Goal: Task Accomplishment & Management: Complete application form

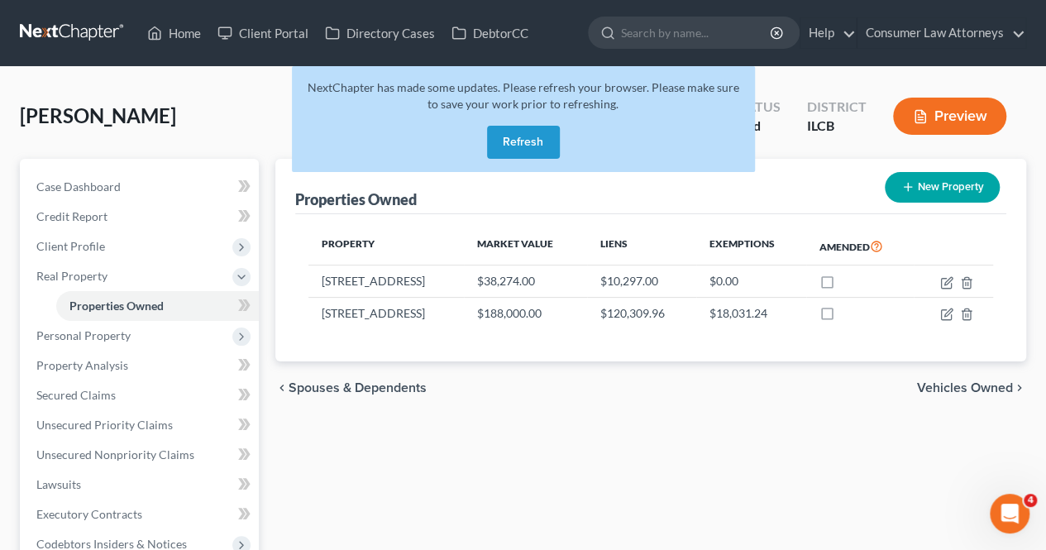
click at [505, 146] on button "Refresh" at bounding box center [523, 142] width 73 height 33
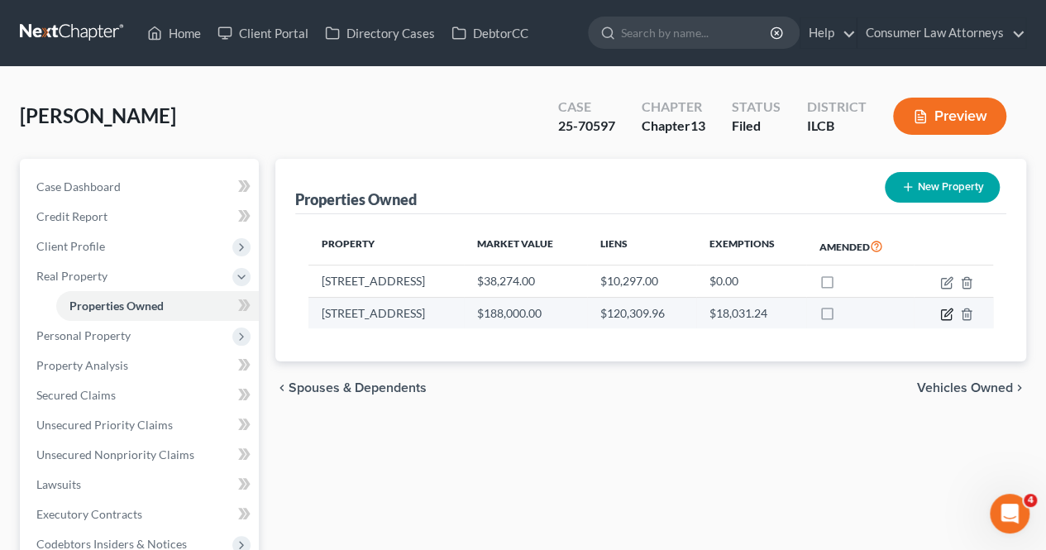
click at [942, 313] on icon "button" at bounding box center [946, 314] width 13 height 13
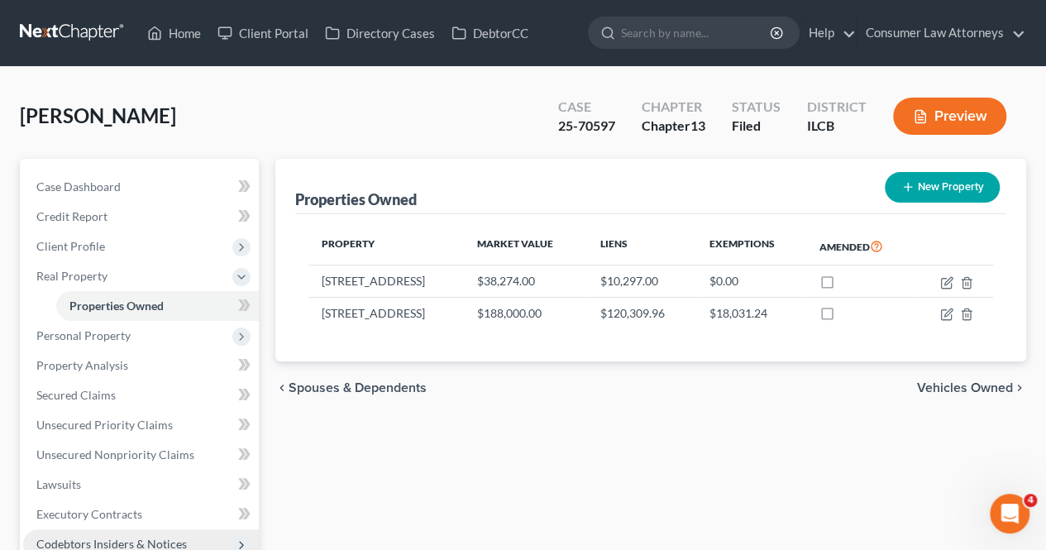
select select "14"
select select "0"
select select "1"
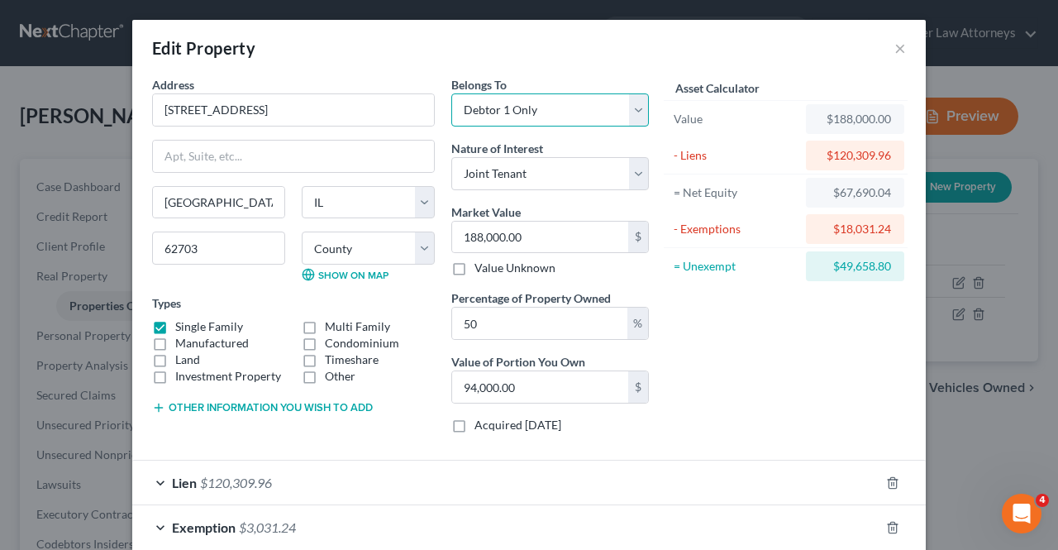
click at [572, 113] on select "Select Debtor 1 Only Debtor 2 Only Debtor 1 And Debtor 2 Only At Least One Of T…" at bounding box center [550, 109] width 198 height 33
select select "3"
click at [451, 93] on select "Select Debtor 1 Only Debtor 2 Only Debtor 1 And Debtor 2 Only At Least One Of T…" at bounding box center [550, 109] width 198 height 33
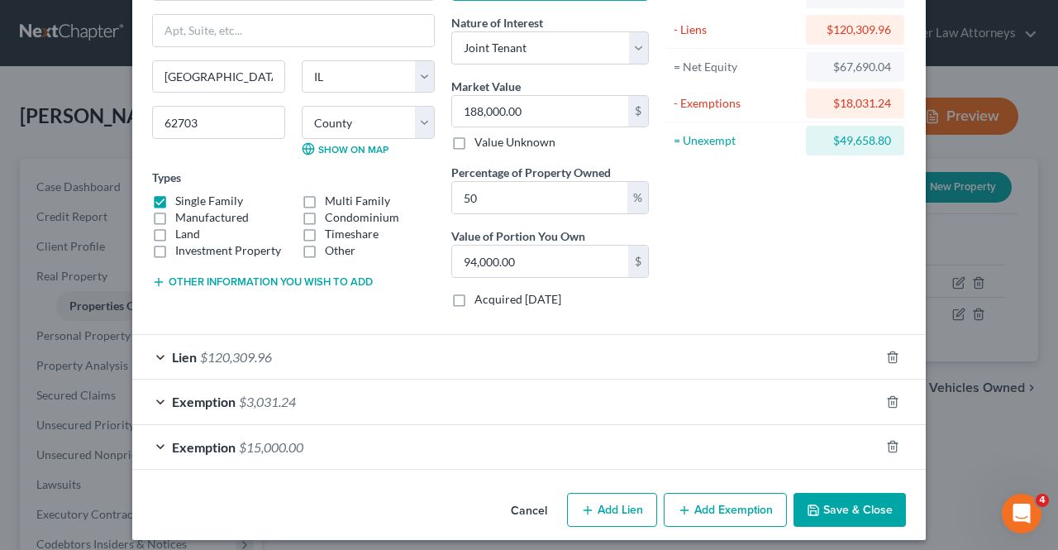
scroll to position [131, 0]
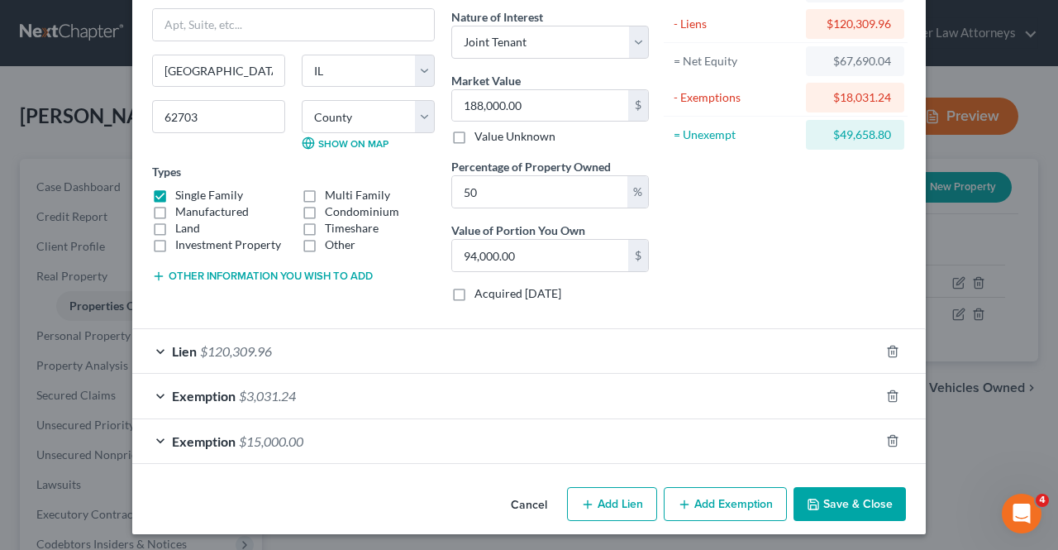
click at [441, 383] on div "Exemption $3,031.24" at bounding box center [505, 396] width 747 height 44
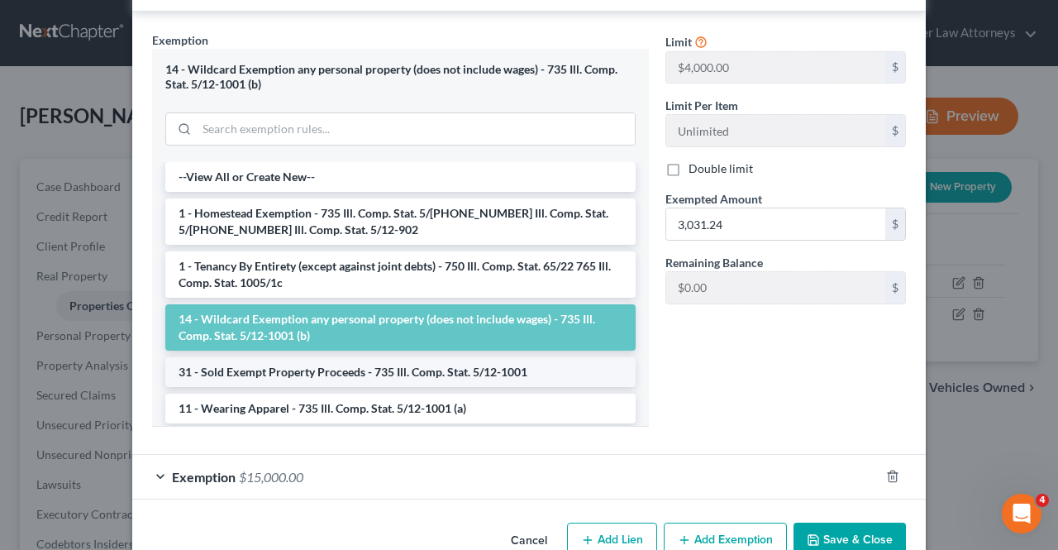
scroll to position [545, 0]
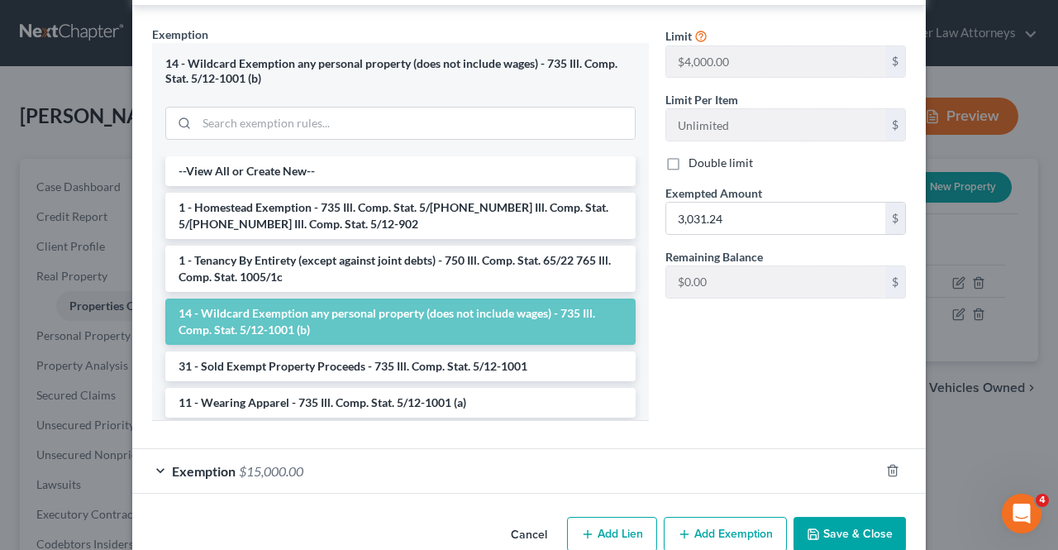
click at [845, 531] on button "Save & Close" at bounding box center [850, 534] width 112 height 35
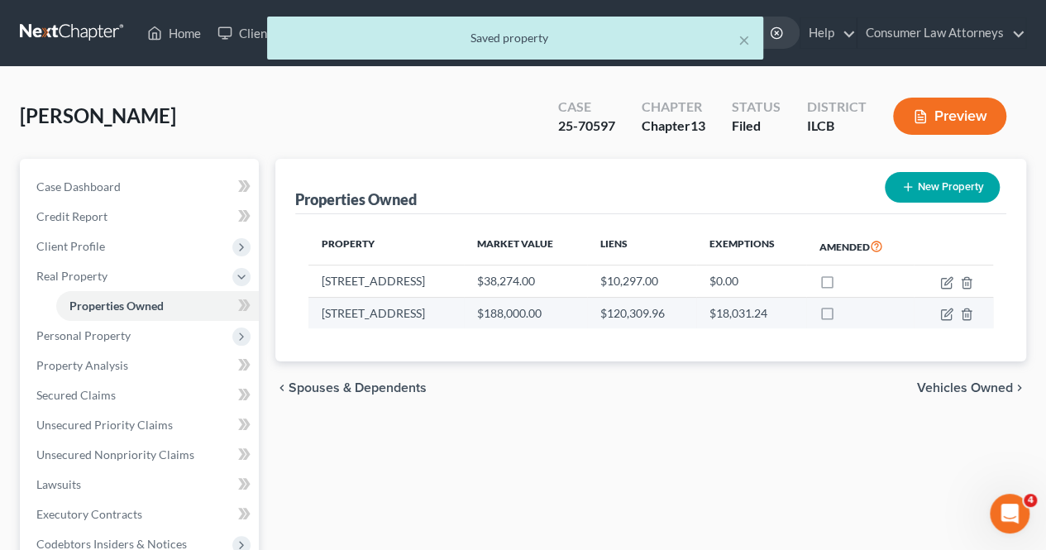
click at [842, 317] on label at bounding box center [842, 317] width 0 height 0
click at [849, 310] on input "checkbox" at bounding box center [854, 310] width 11 height 11
checkbox input "true"
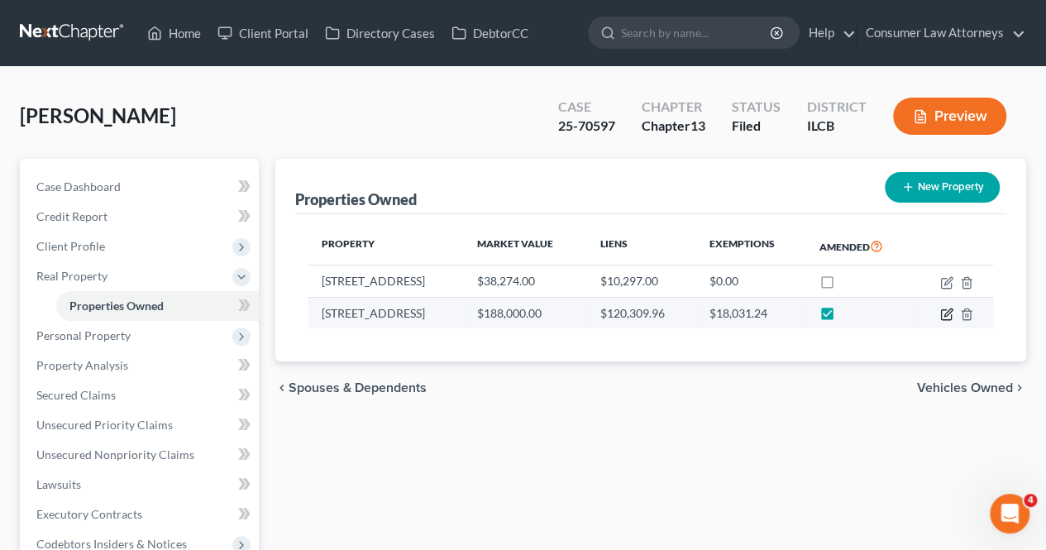
click at [946, 315] on icon "button" at bounding box center [947, 311] width 7 height 7
select select "14"
select select "82"
select select "3"
select select "1"
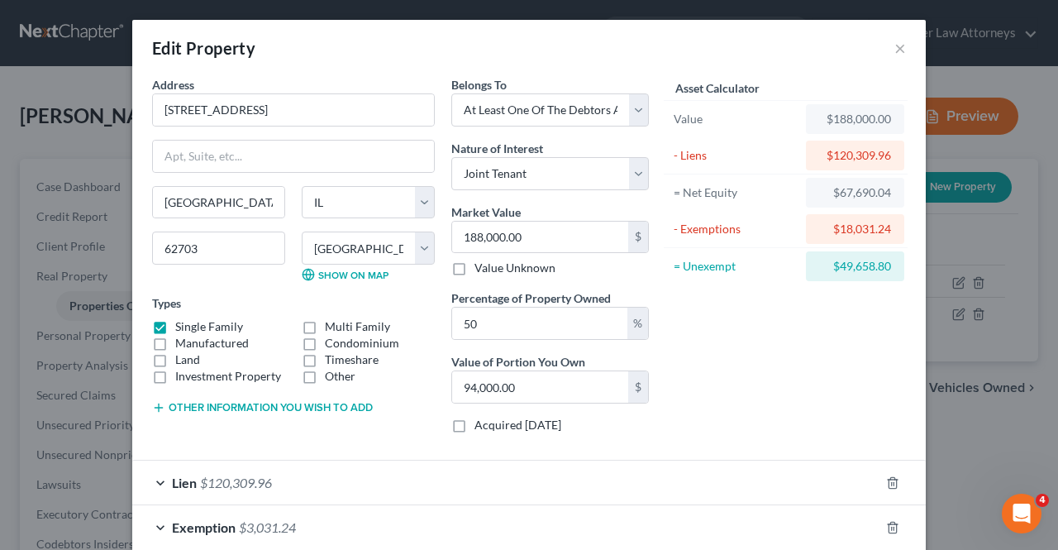
click at [217, 406] on button "Other information you wish to add" at bounding box center [262, 407] width 221 height 13
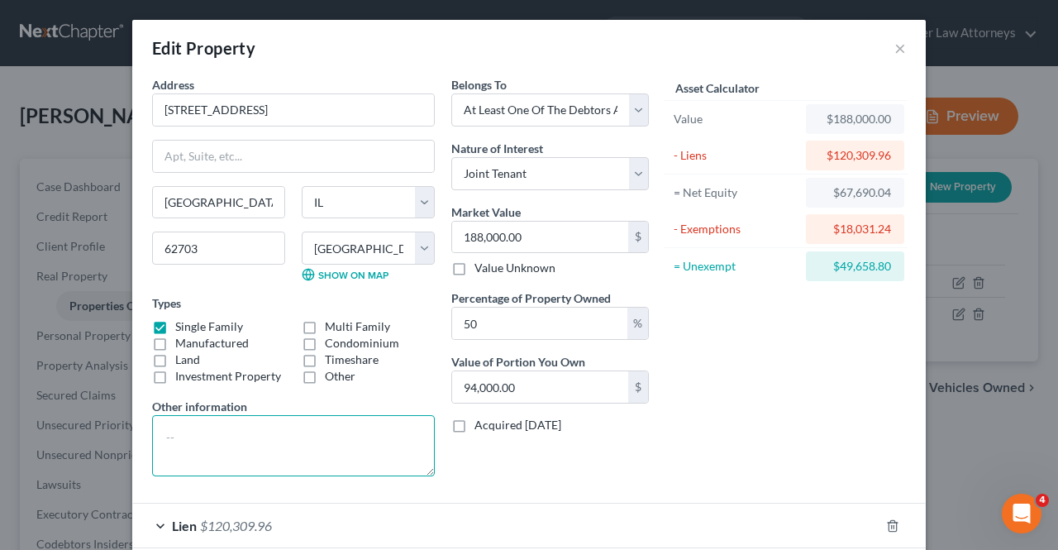
click at [210, 439] on textarea at bounding box center [293, 445] width 283 height 61
click at [200, 436] on textarea "OwnedJointly with [PERSON_NAME]" at bounding box center [293, 445] width 283 height 61
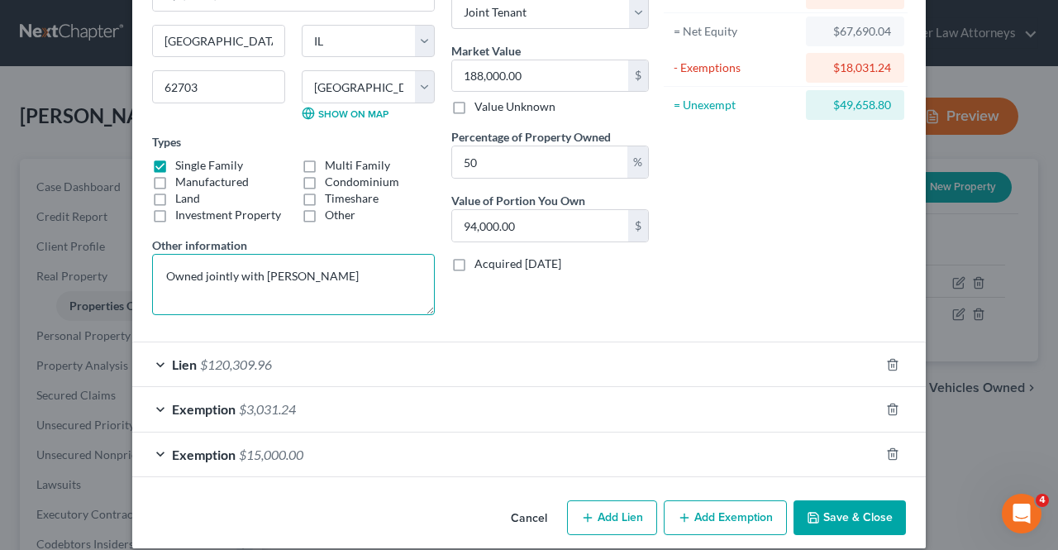
scroll to position [175, 0]
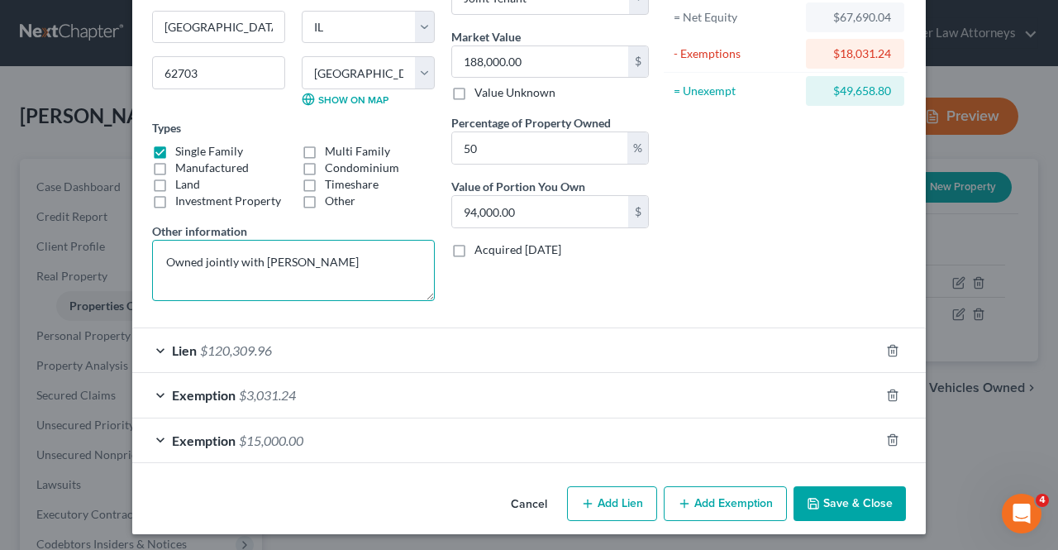
type textarea "Owned jointly with [PERSON_NAME]"
click at [824, 506] on button "Save & Close" at bounding box center [850, 503] width 112 height 35
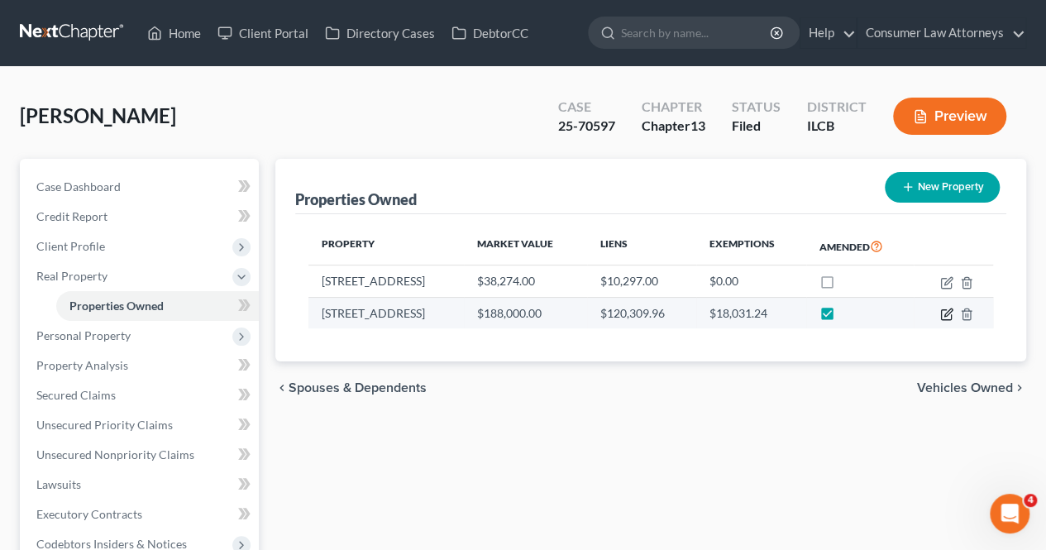
click at [944, 312] on icon "button" at bounding box center [946, 314] width 13 height 13
select select "14"
select select "82"
select select "3"
select select "1"
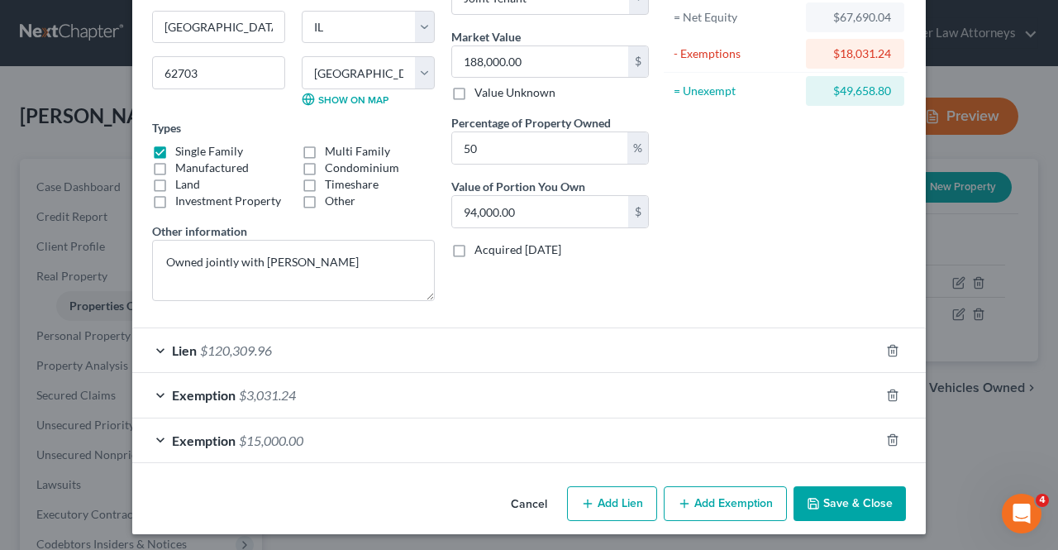
click at [152, 389] on div "Exemption $3,031.24" at bounding box center [505, 395] width 747 height 44
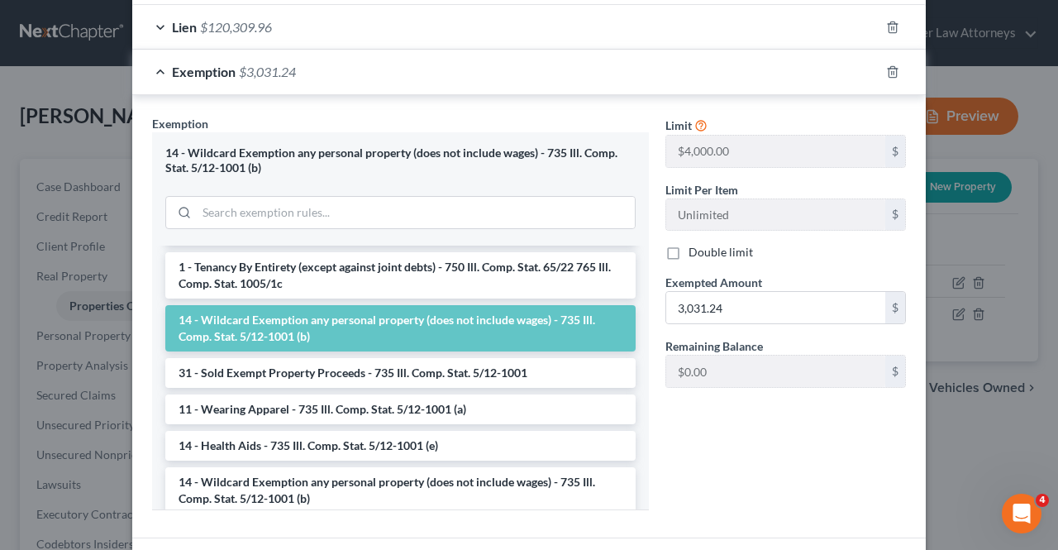
scroll to position [506, 0]
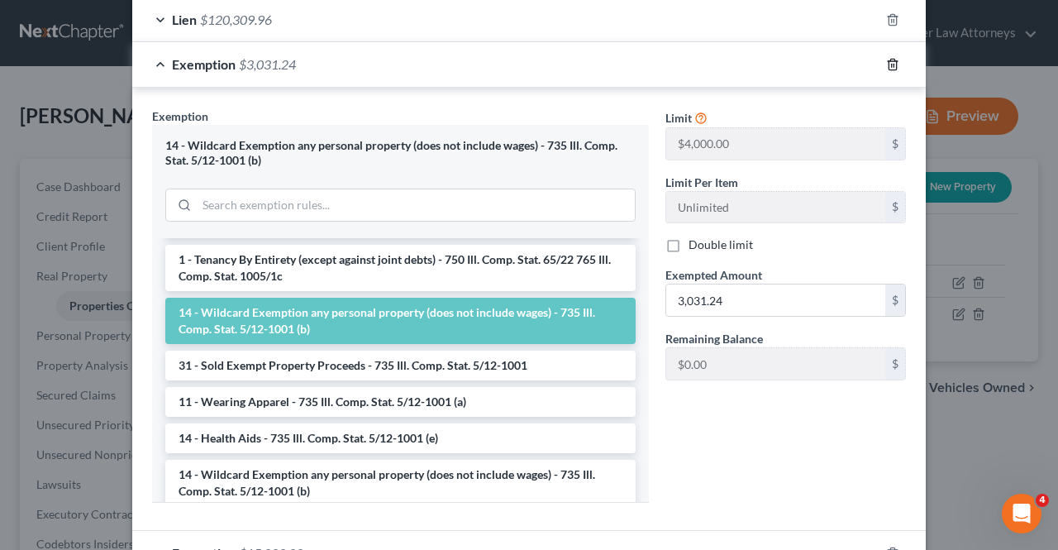
click at [889, 60] on icon "button" at bounding box center [892, 64] width 7 height 11
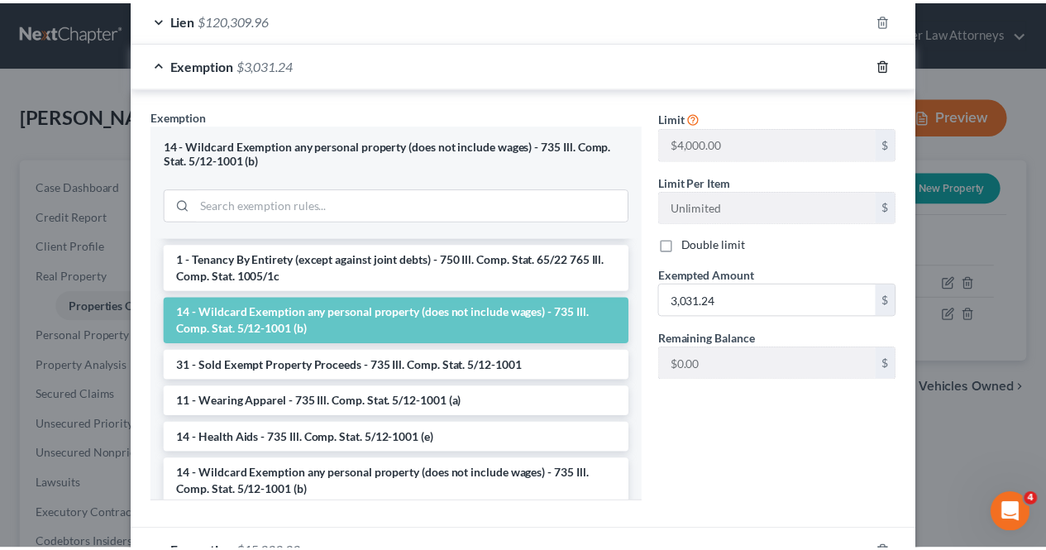
scroll to position [131, 0]
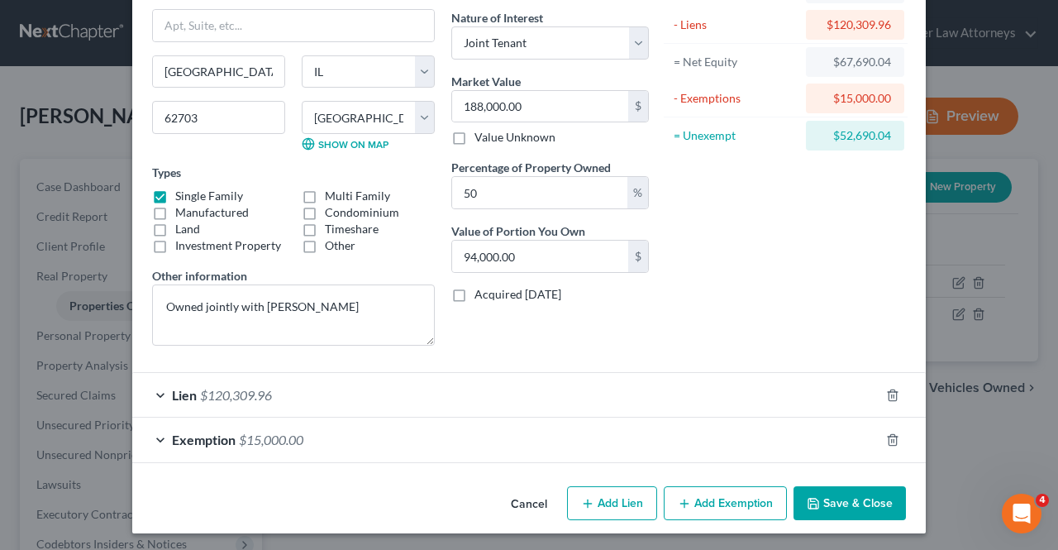
click at [851, 503] on button "Save & Close" at bounding box center [850, 503] width 112 height 35
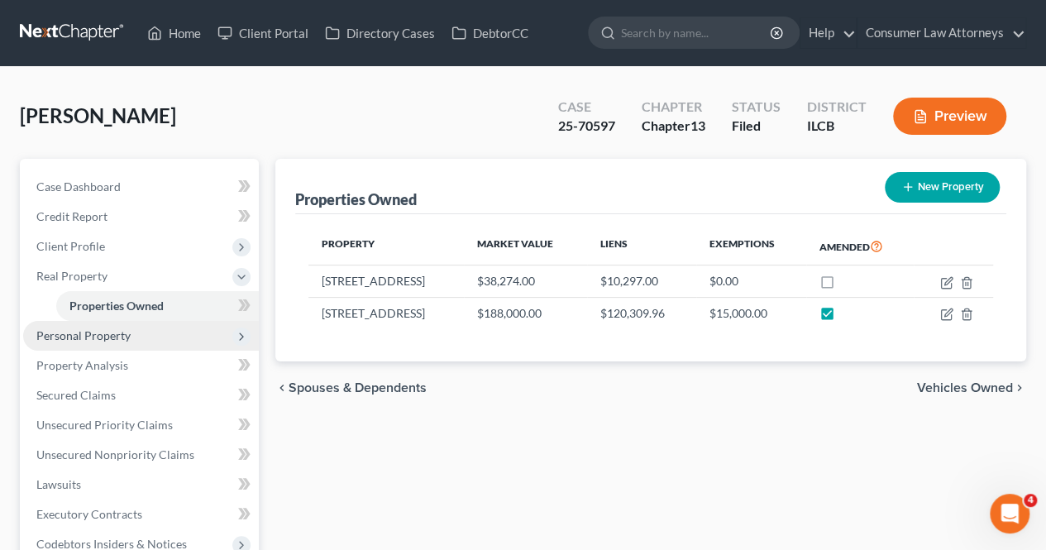
click at [84, 346] on span "Personal Property" at bounding box center [141, 336] width 236 height 30
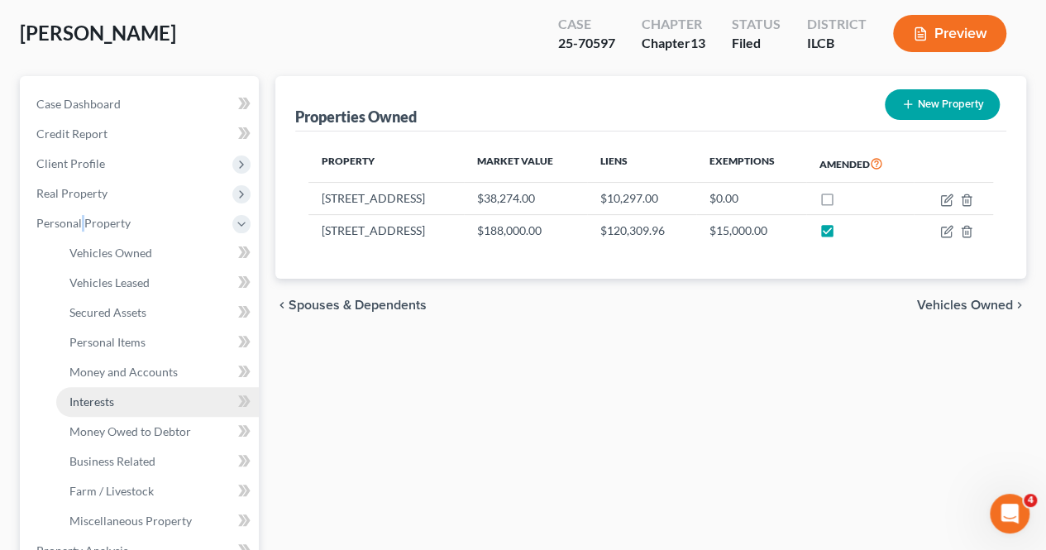
scroll to position [165, 0]
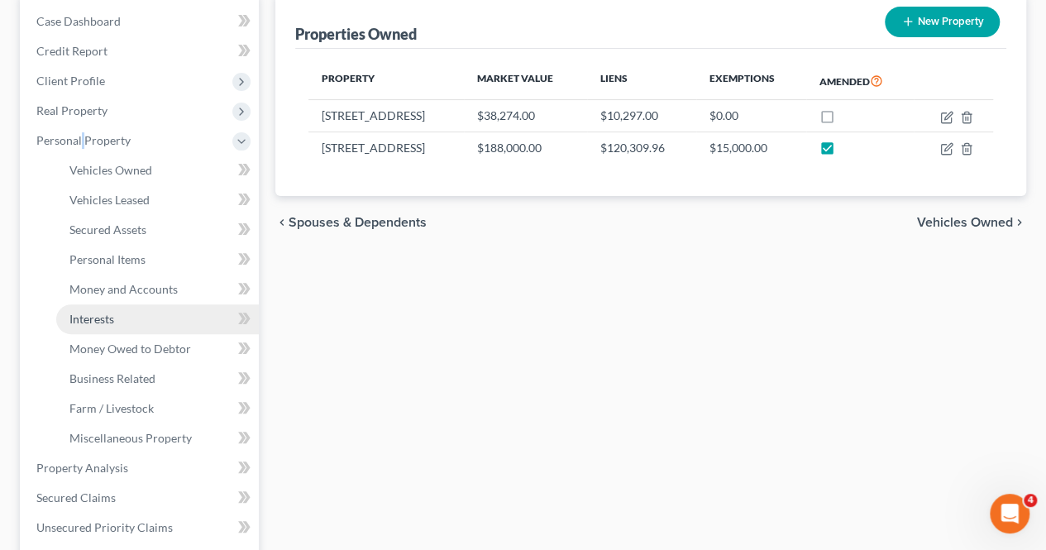
click at [81, 322] on span "Interests" at bounding box center [91, 319] width 45 height 14
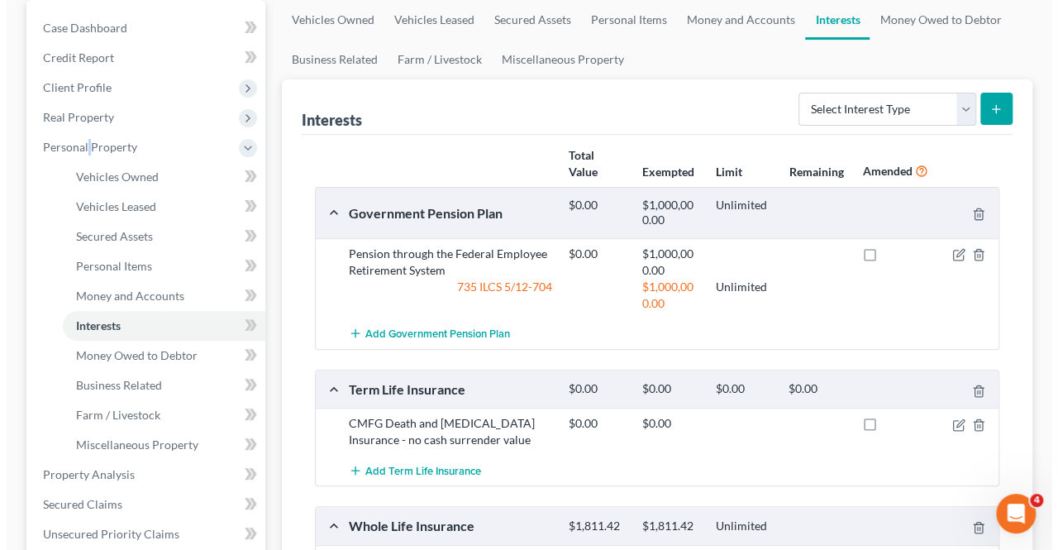
scroll to position [165, 0]
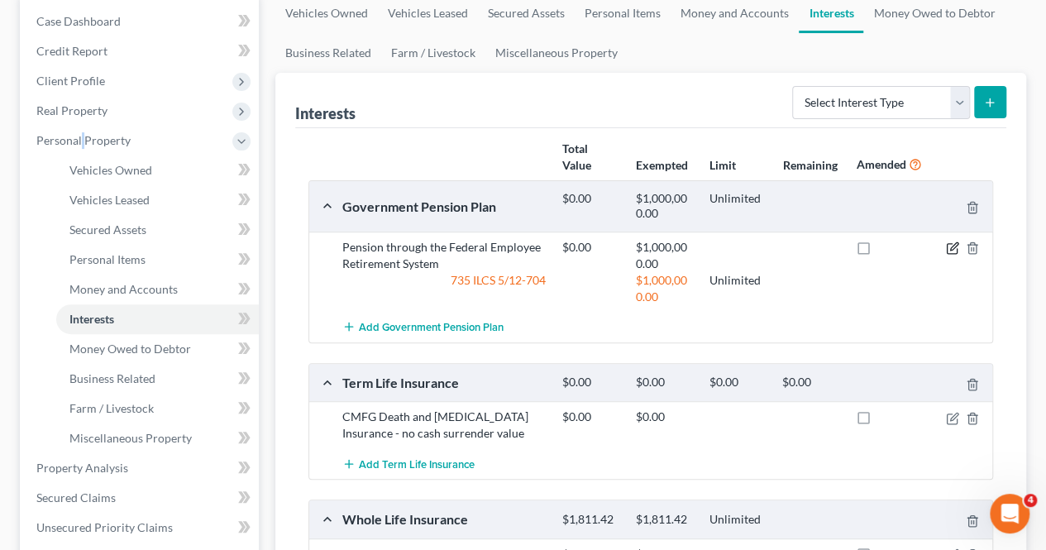
click at [947, 249] on icon "button" at bounding box center [952, 247] width 13 height 13
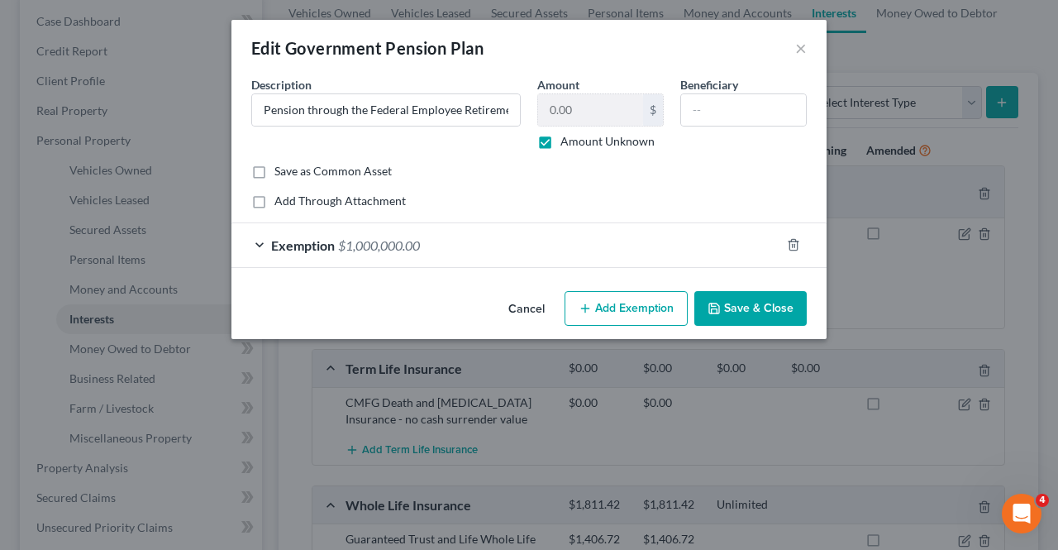
click at [356, 254] on div "Exemption $1,000,000.00" at bounding box center [505, 245] width 549 height 44
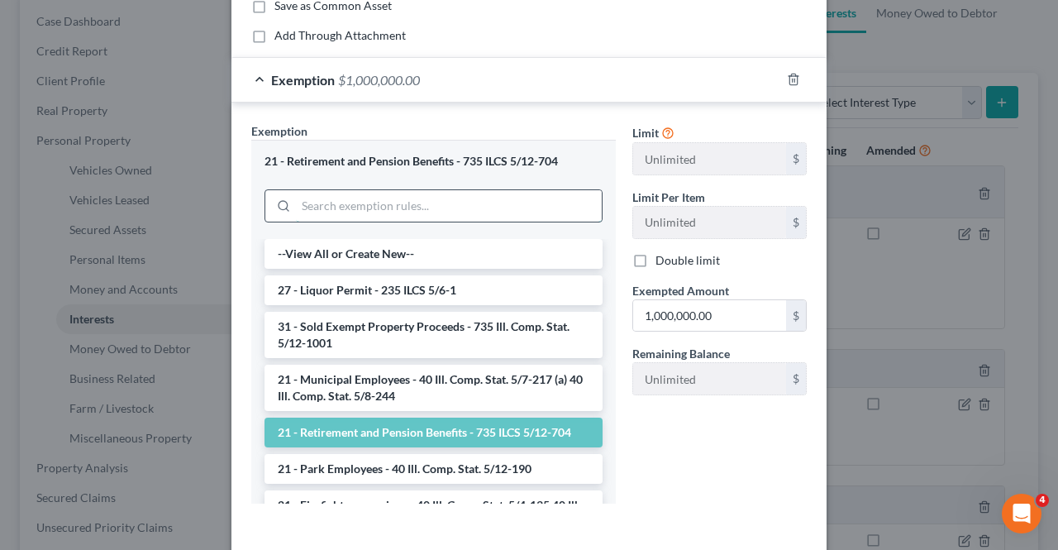
click at [311, 199] on input "search" at bounding box center [449, 205] width 306 height 31
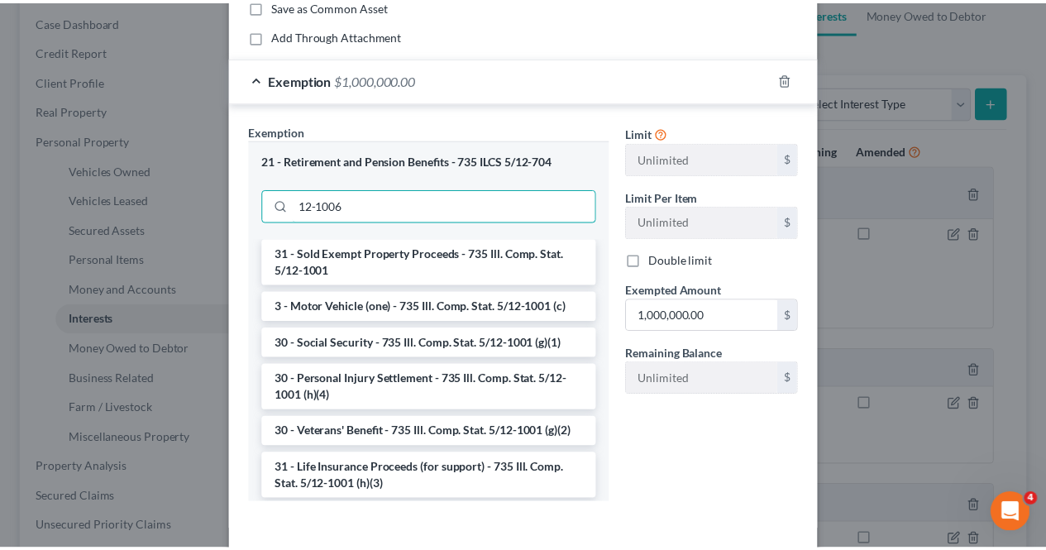
scroll to position [125, 0]
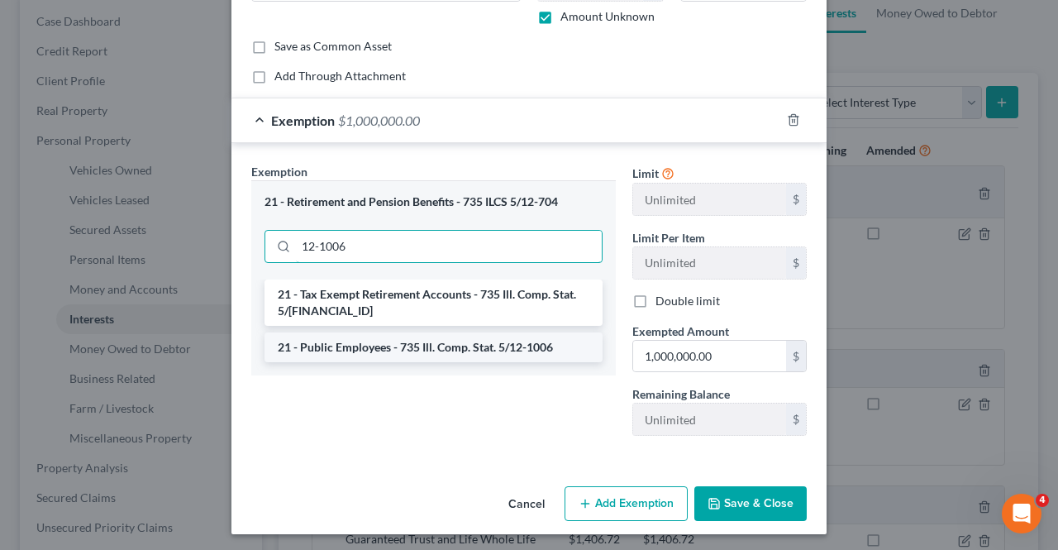
type input "12-1006"
click at [403, 346] on li "21 - Public Employees - 735 Ill. Comp. Stat. 5/12-1006" at bounding box center [434, 347] width 338 height 30
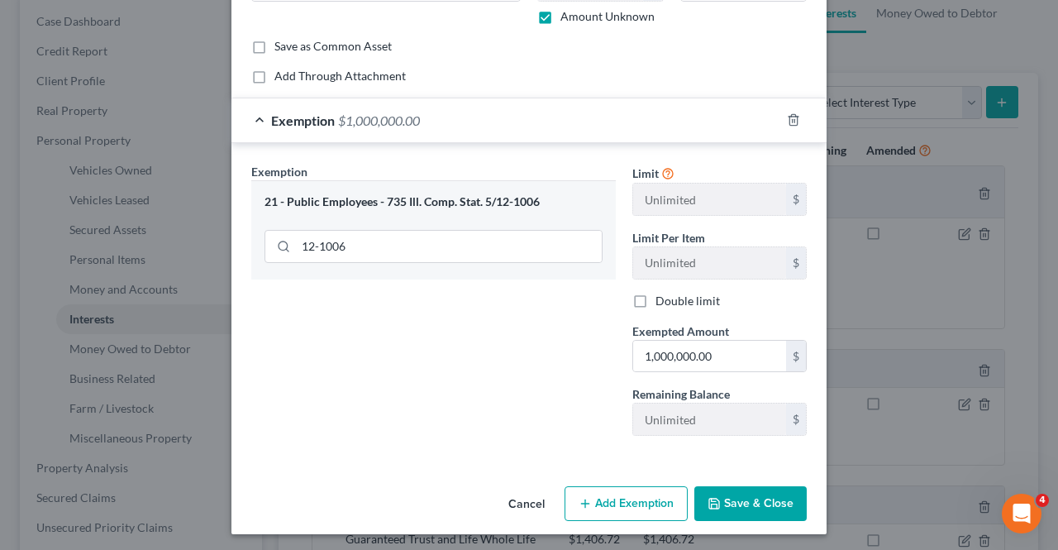
click at [742, 503] on button "Save & Close" at bounding box center [750, 503] width 112 height 35
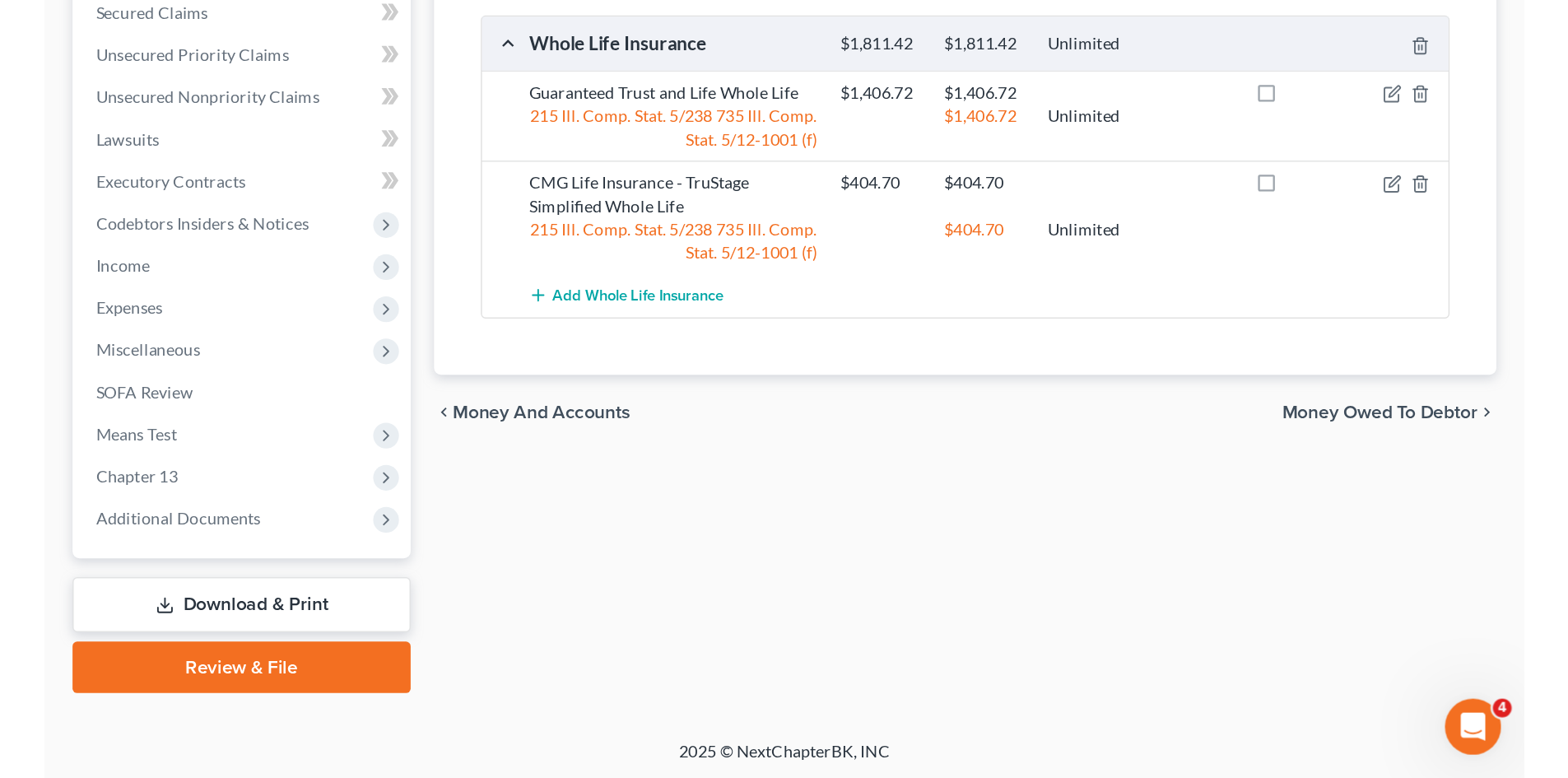
scroll to position [423, 0]
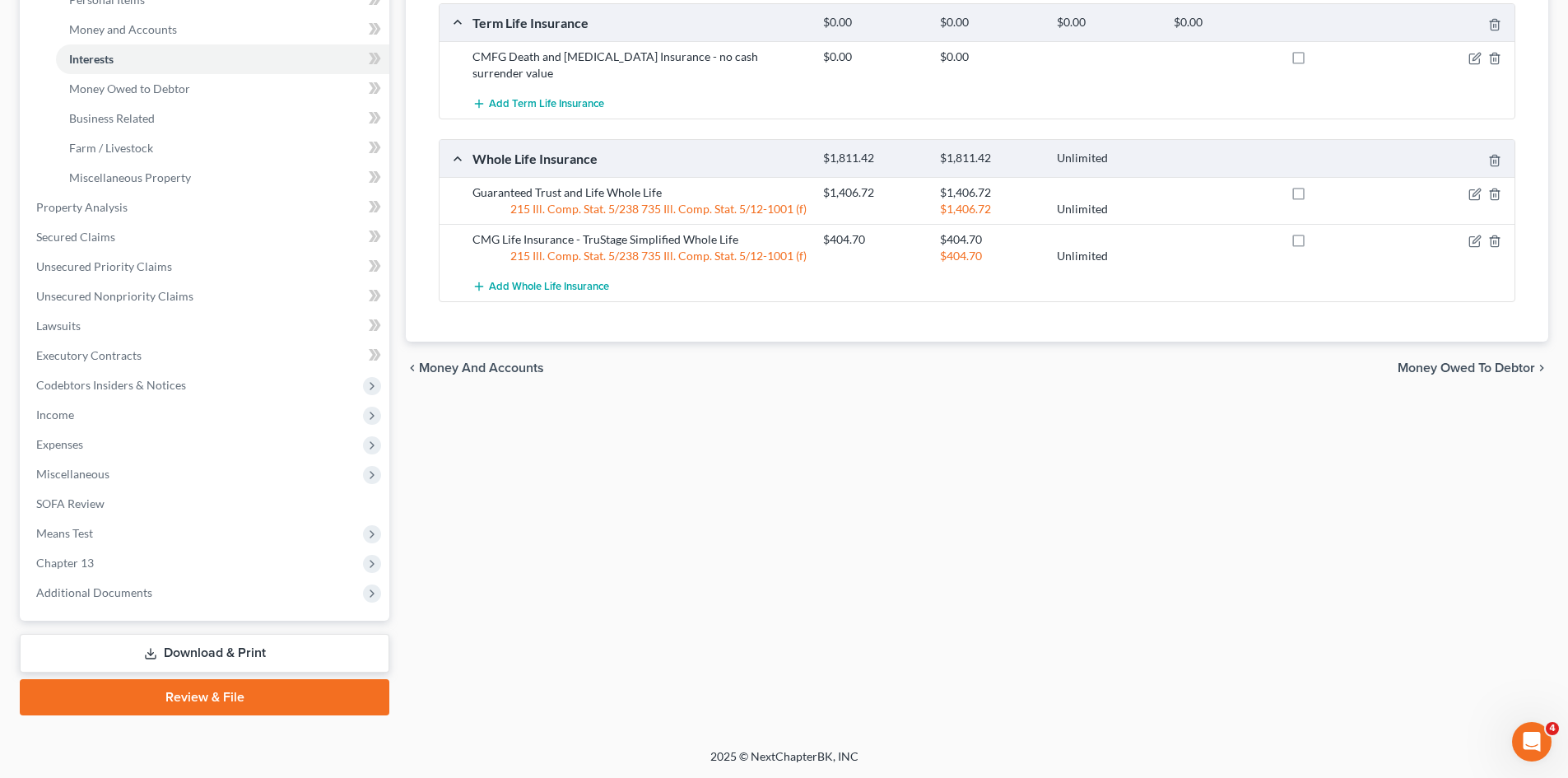
click at [222, 547] on link "Download & Print" at bounding box center [204, 653] width 369 height 39
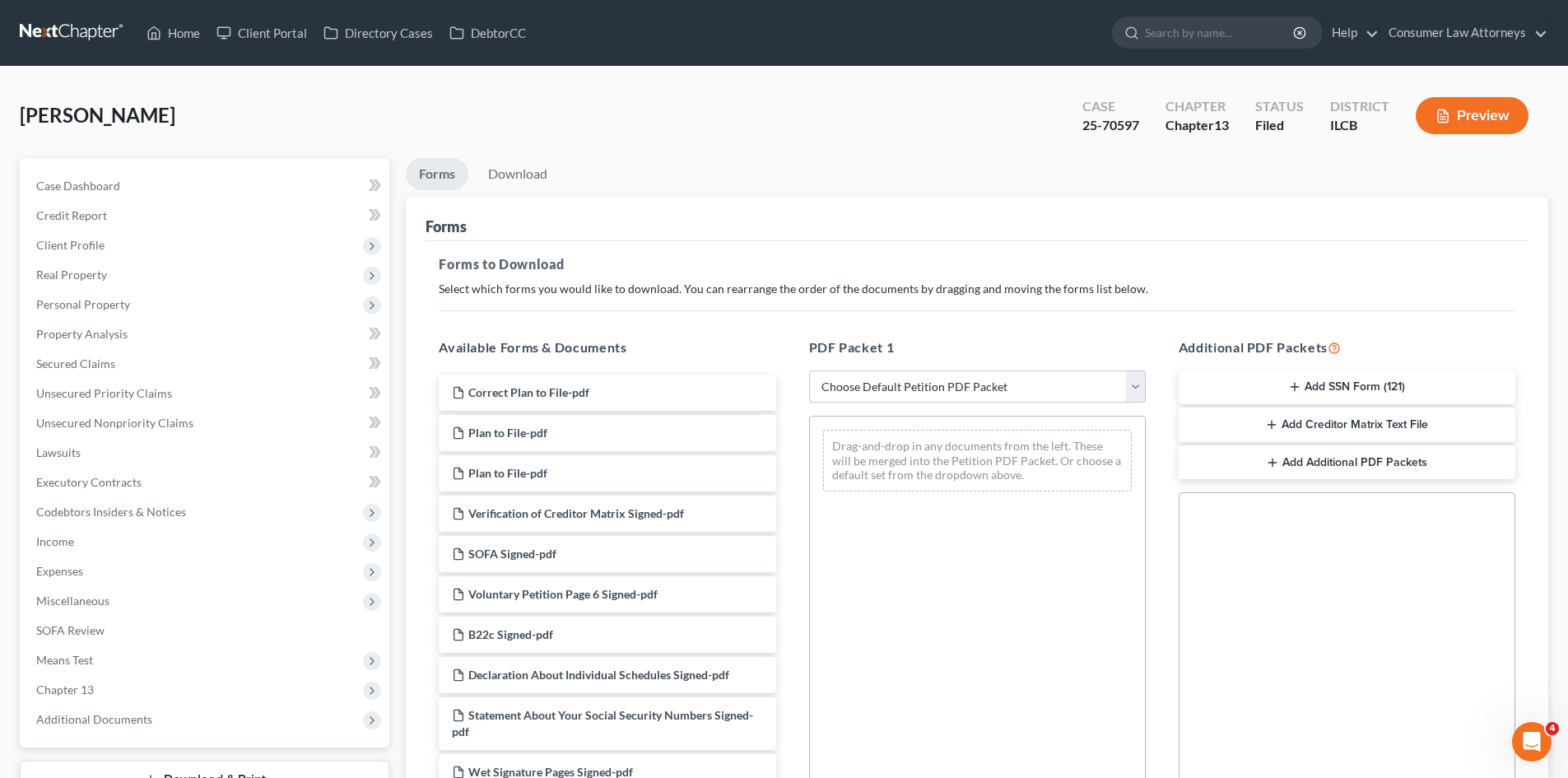
click at [853, 389] on select "Choose Default Petition PDF Packet Complete Bankruptcy Petition (all forms and …" at bounding box center [978, 387] width 336 height 33
select select "2"
click at [809, 371] on select "Choose Default Petition PDF Packet Complete Bankruptcy Petition (all forms and …" at bounding box center [978, 387] width 336 height 33
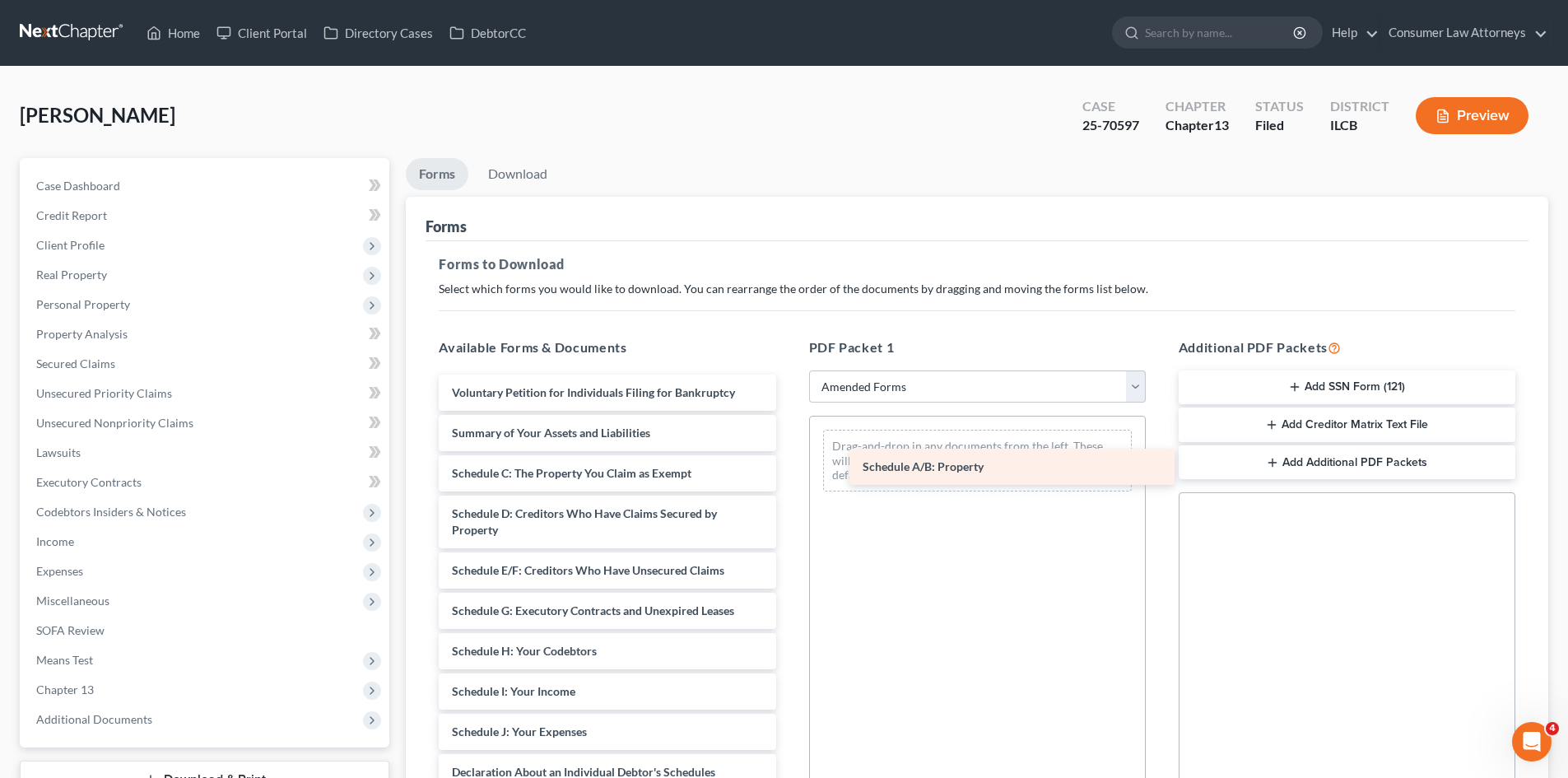
drag, startPoint x: 506, startPoint y: 477, endPoint x: 917, endPoint y: 470, distance: 411.1
click at [788, 470] on div "Schedule A/B: Property Voluntary Petition for Individuals Filing for Bankruptcy…" at bounding box center [606, 720] width 363 height 691
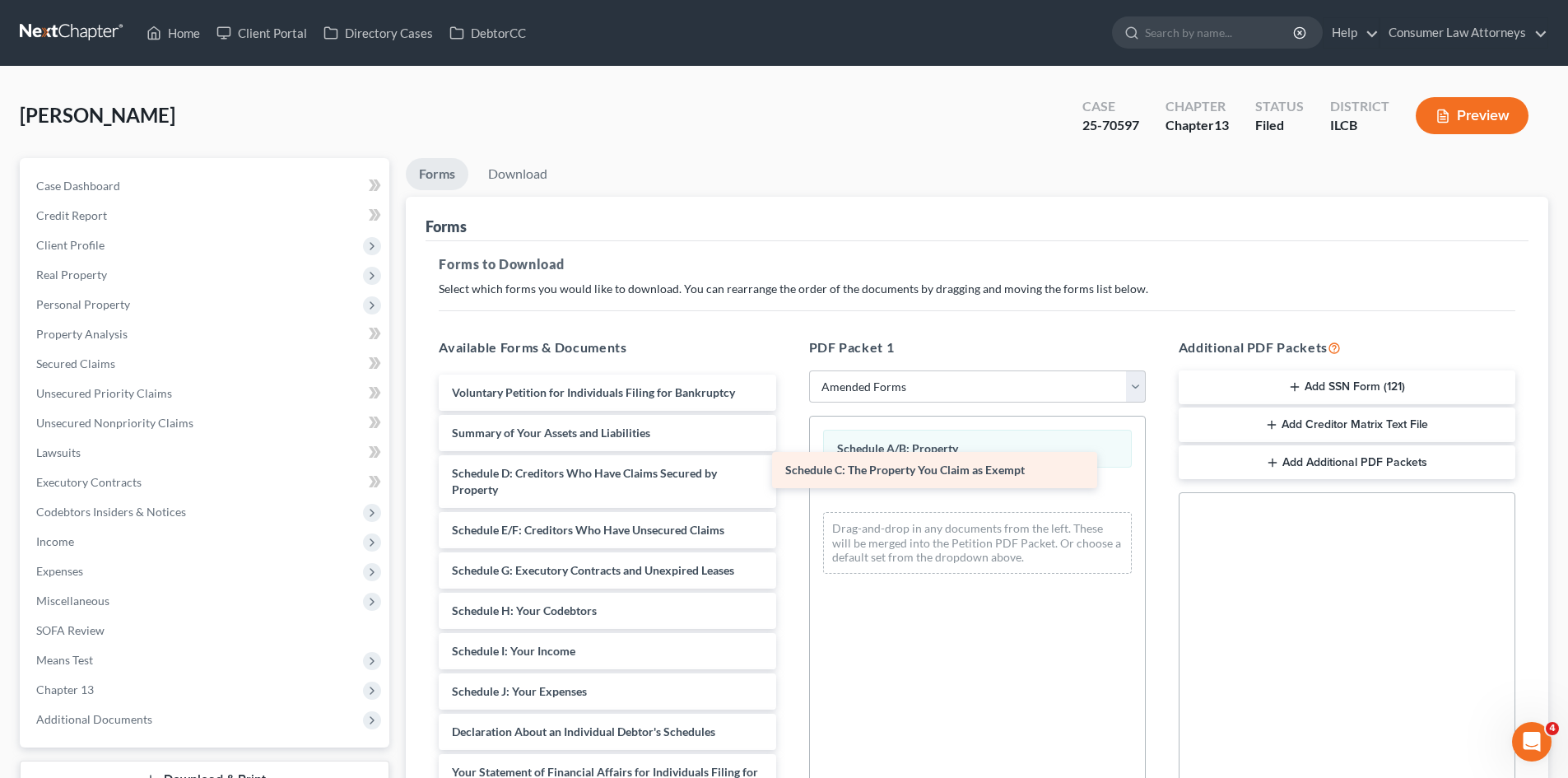
drag, startPoint x: 557, startPoint y: 475, endPoint x: 920, endPoint y: 497, distance: 363.7
click at [788, 497] on div "Schedule C: The Property You Claim as Exempt Voluntary Petition for Individuals…" at bounding box center [606, 699] width 363 height 650
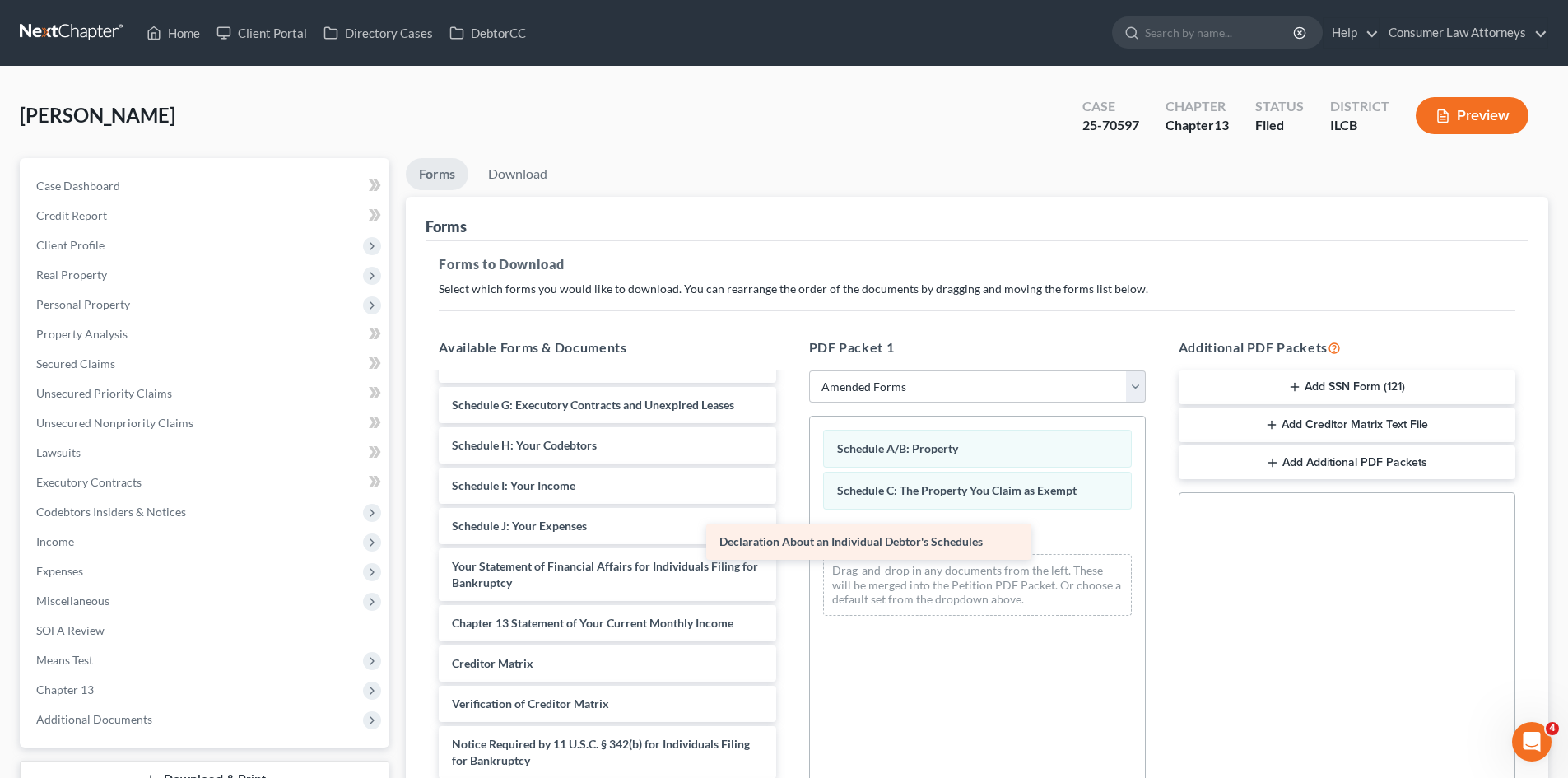
scroll to position [165, 0]
drag, startPoint x: 624, startPoint y: 530, endPoint x: 905, endPoint y: 544, distance: 281.3
click at [788, 544] on div "Declaration About an Individual Debtor's Schedules Voluntary Petition for Indiv…" at bounding box center [606, 514] width 363 height 611
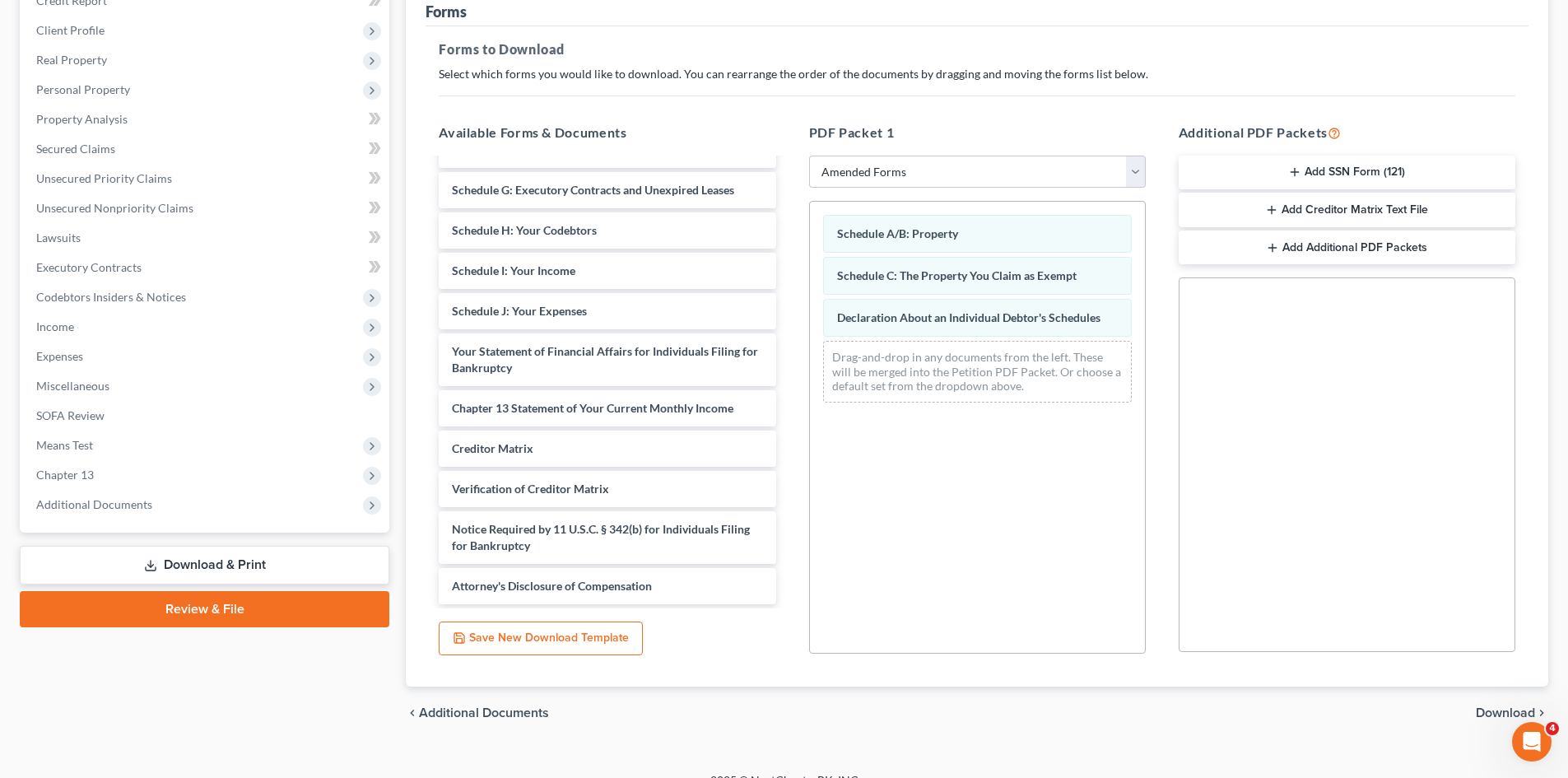
scroll to position [239, 0]
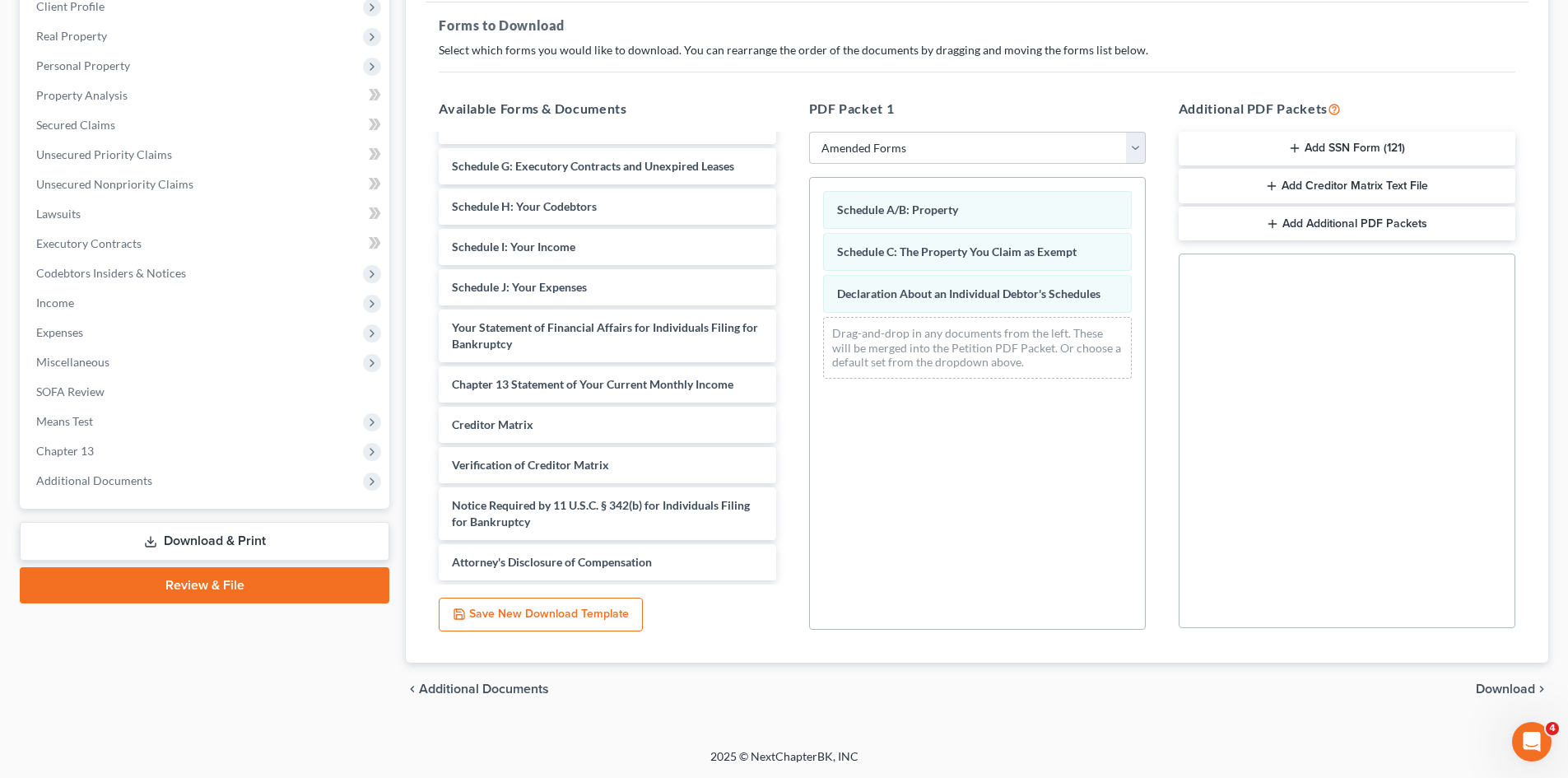
click at [1052, 547] on span "Download" at bounding box center [1505, 688] width 60 height 13
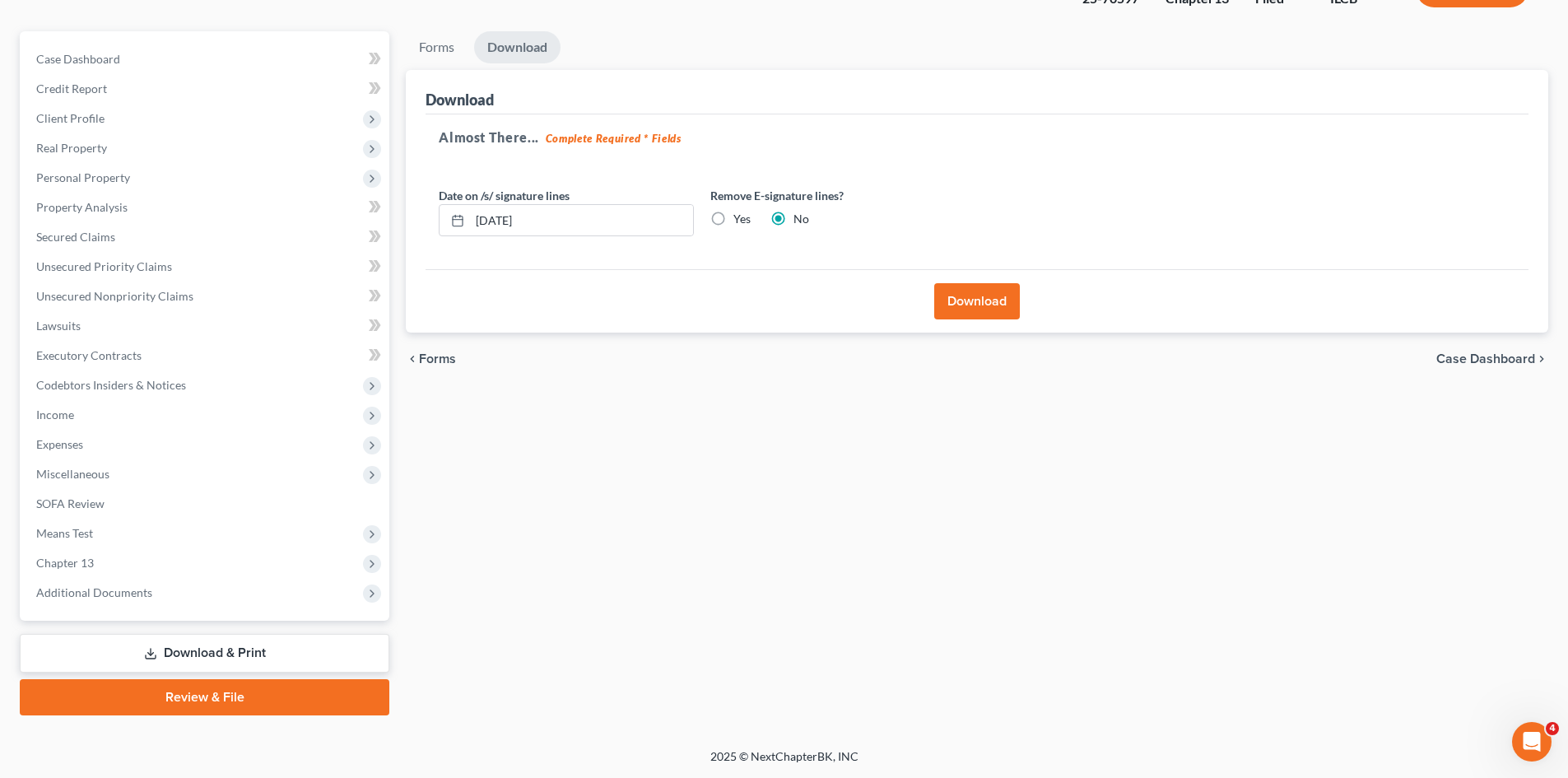
scroll to position [127, 0]
click at [734, 216] on label "Yes" at bounding box center [742, 219] width 17 height 17
click at [740, 216] on input "Yes" at bounding box center [745, 216] width 11 height 11
radio input "true"
radio input "false"
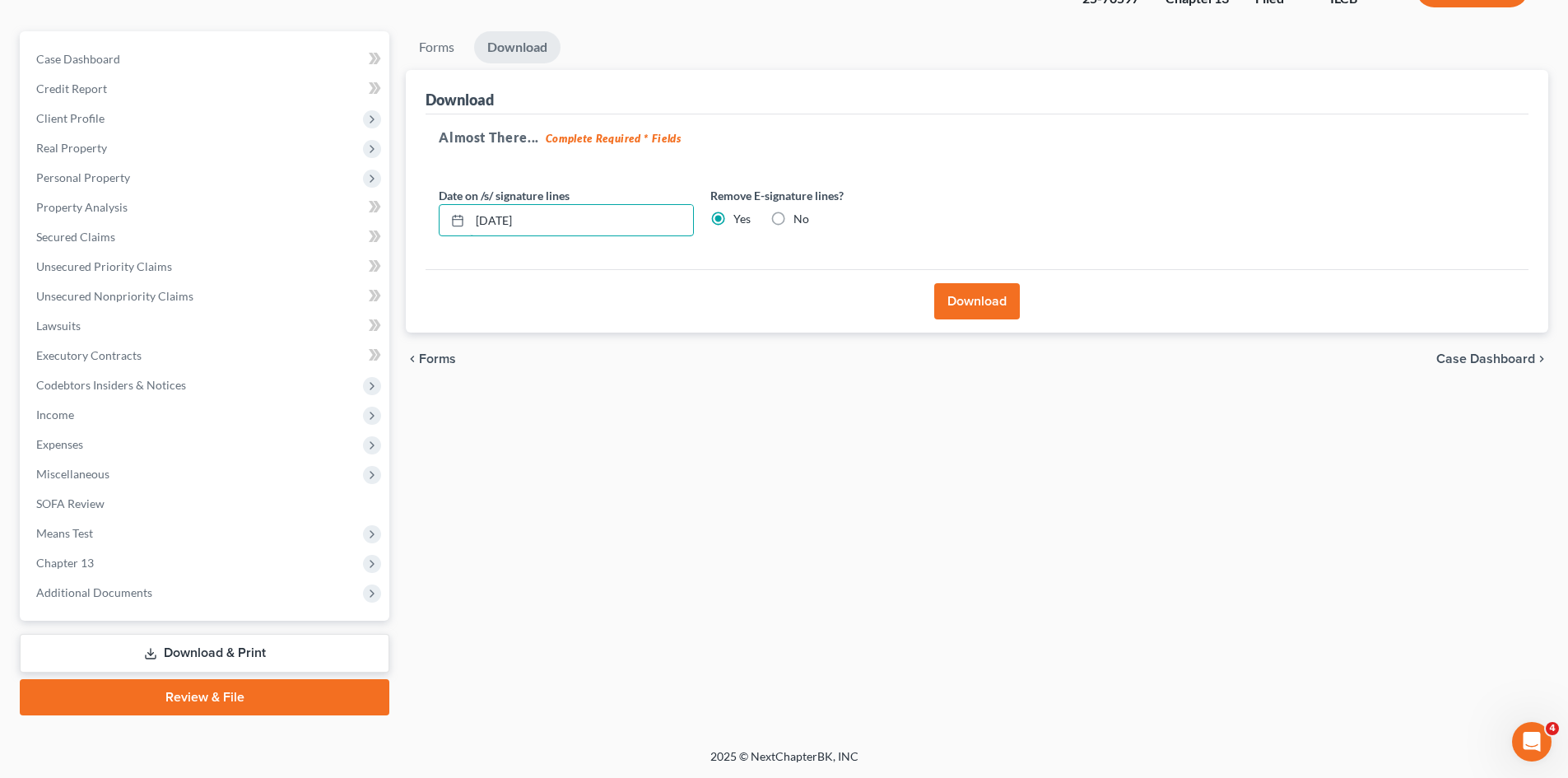
drag, startPoint x: 564, startPoint y: 214, endPoint x: 430, endPoint y: 229, distance: 134.8
click at [448, 224] on div "[DATE]" at bounding box center [566, 220] width 255 height 33
click at [945, 307] on button "Download" at bounding box center [977, 301] width 86 height 36
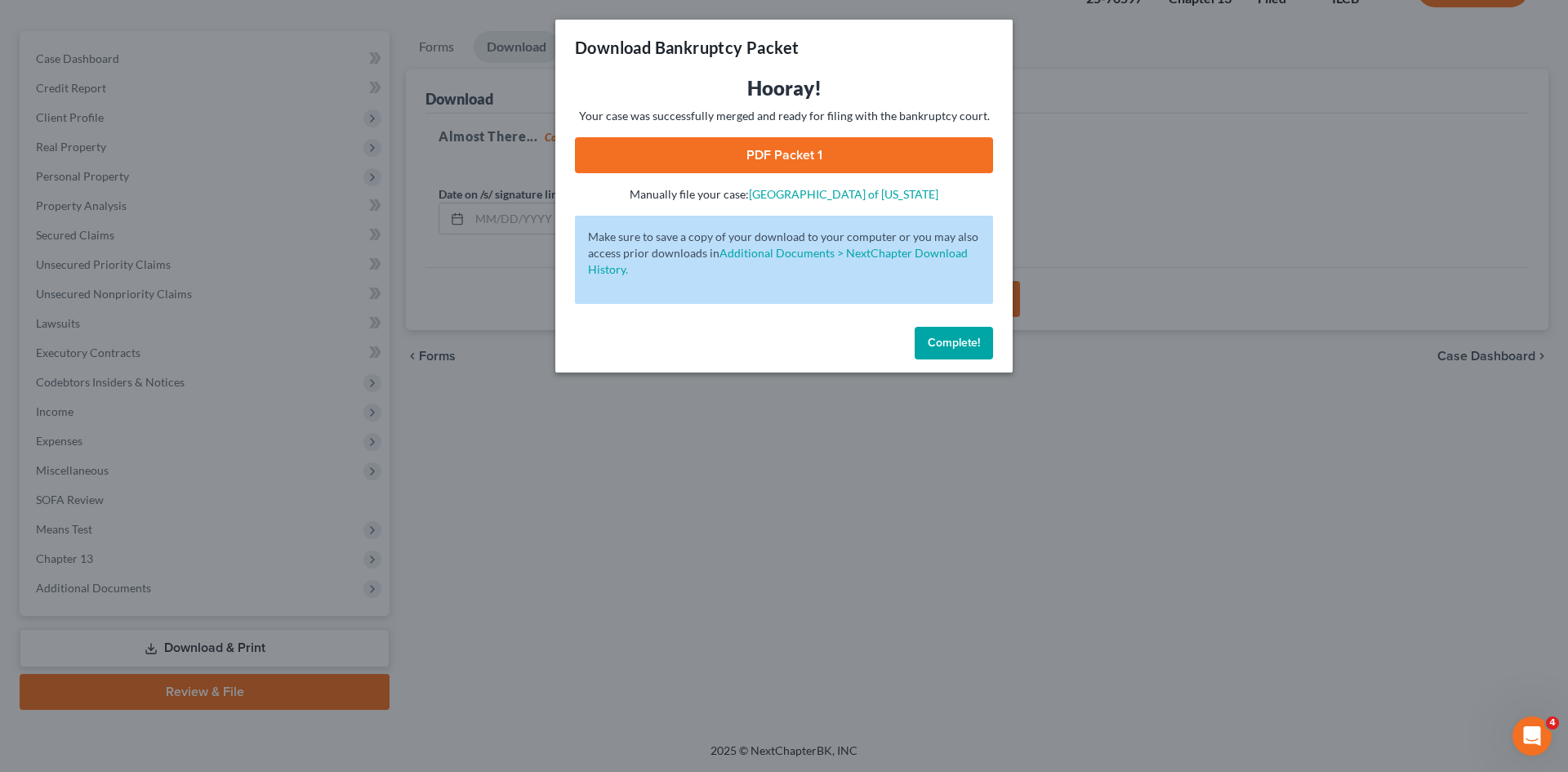
click at [794, 148] on link "PDF Packet 1" at bounding box center [784, 155] width 418 height 36
click at [946, 337] on span "Complete!" at bounding box center [953, 343] width 52 height 14
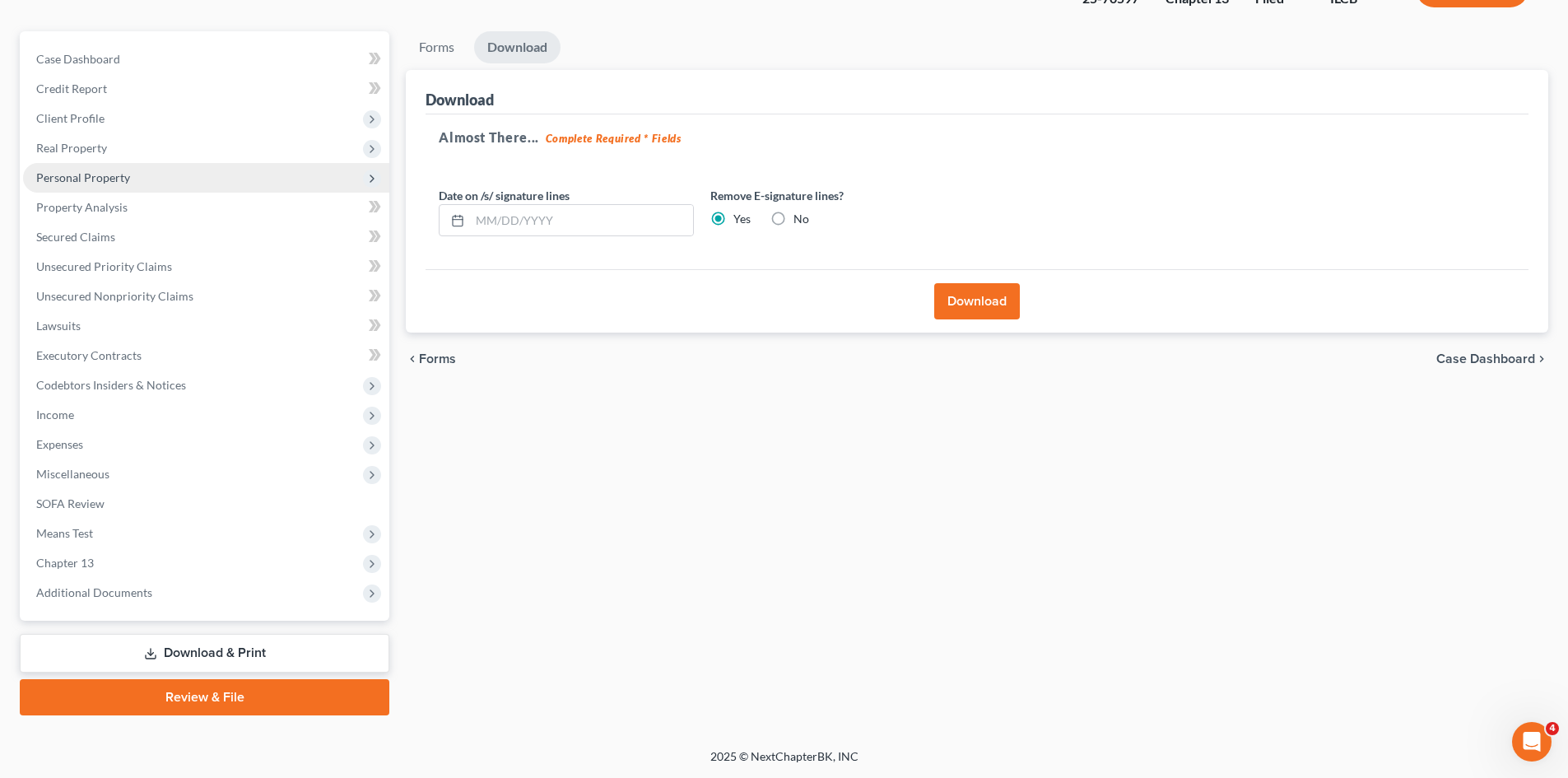
click at [49, 183] on span "Personal Property" at bounding box center [83, 177] width 94 height 14
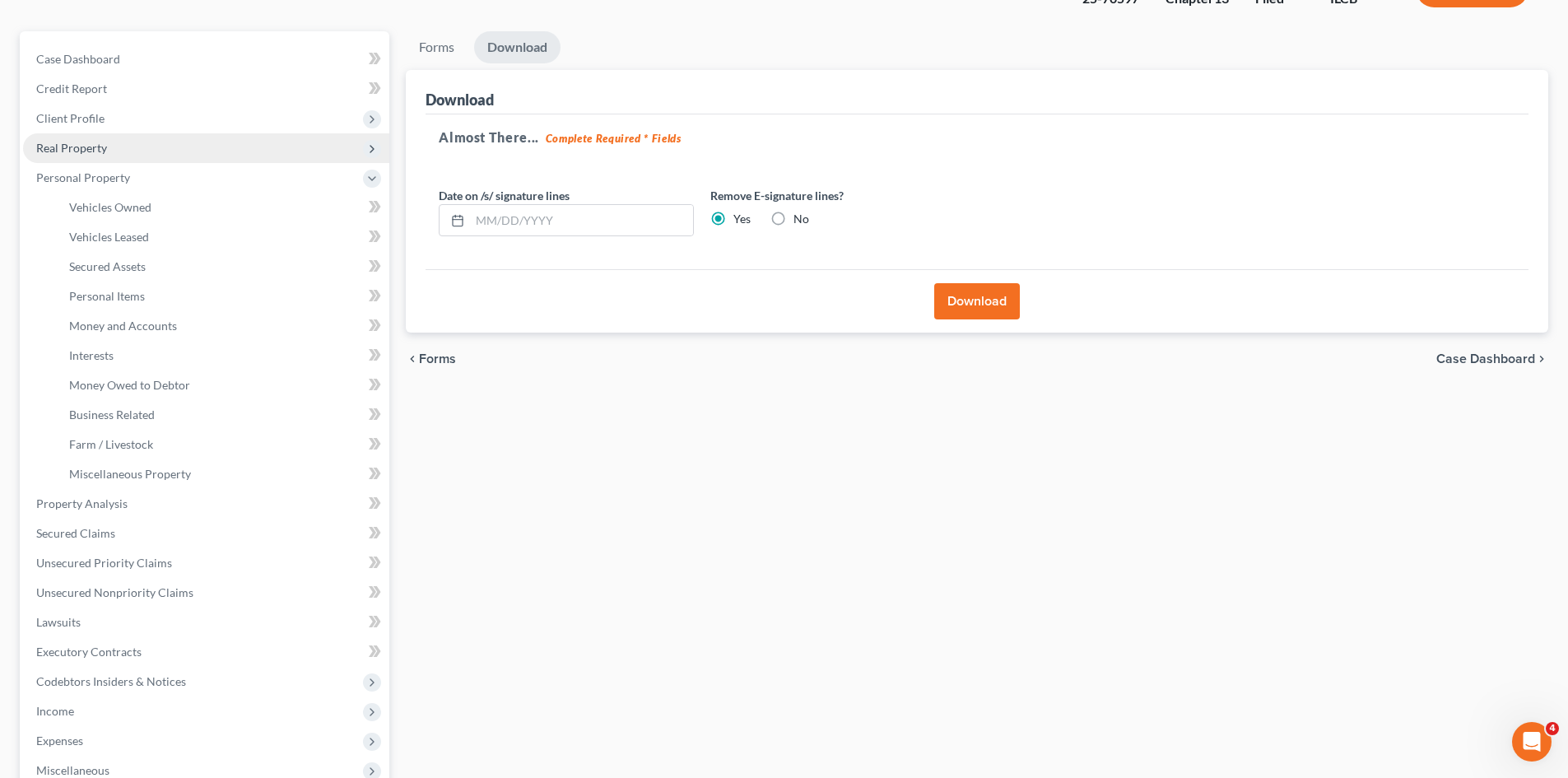
click at [88, 155] on span "Real Property" at bounding box center [206, 148] width 366 height 30
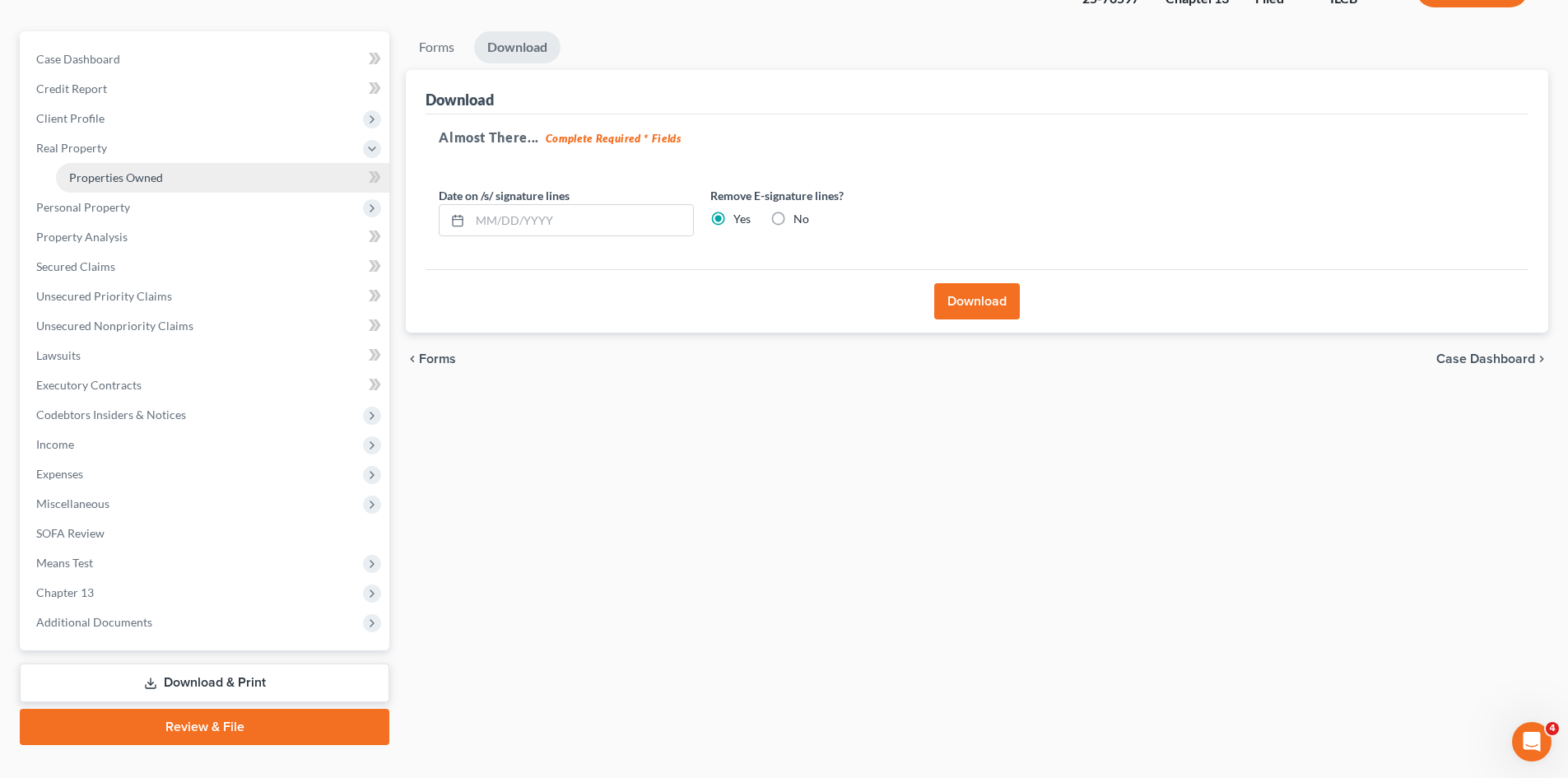
click at [103, 180] on span "Properties Owned" at bounding box center [115, 177] width 94 height 14
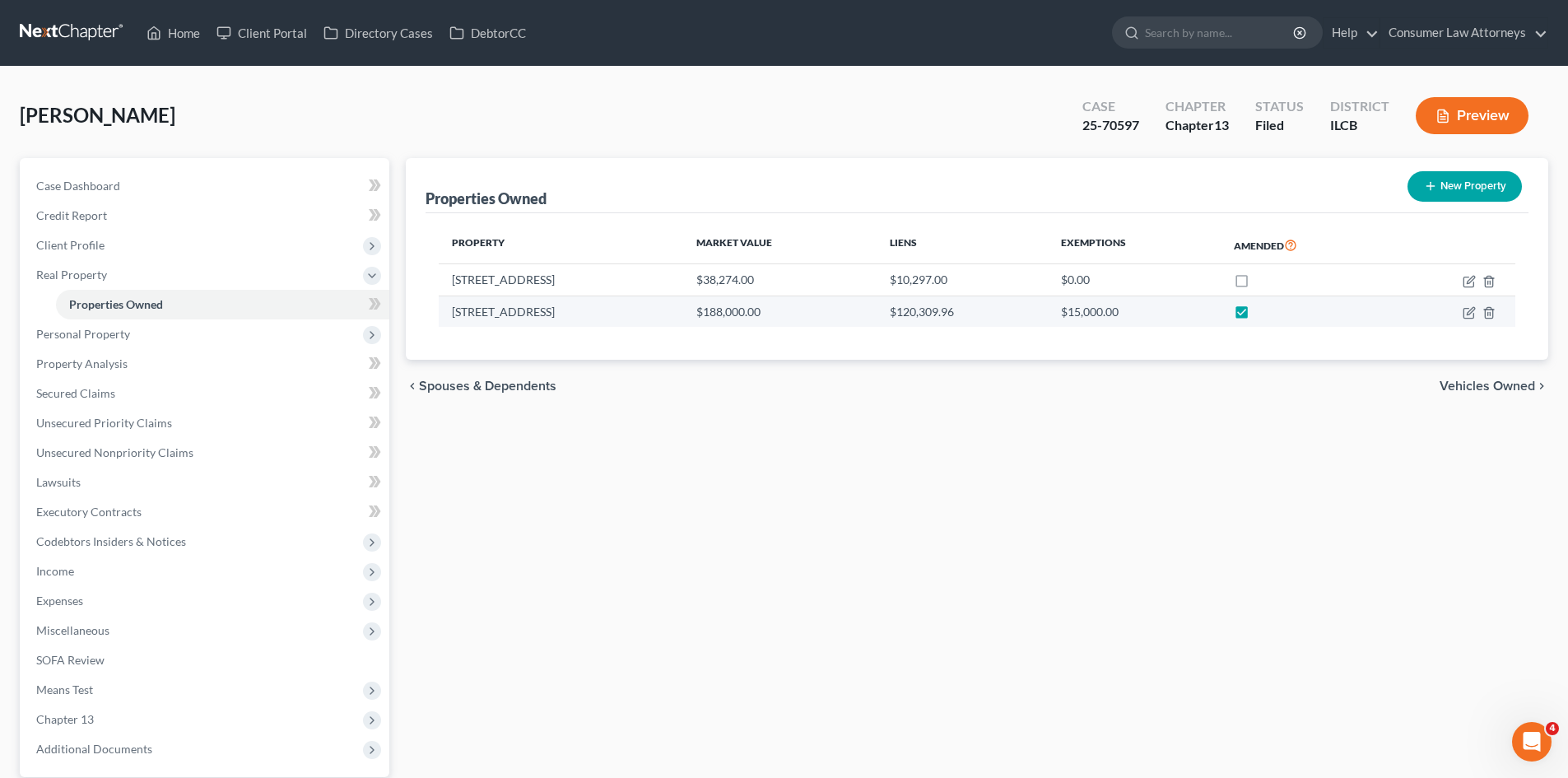
click at [1052, 316] on label at bounding box center [1256, 316] width 0 height 0
click at [1052, 313] on input "checkbox" at bounding box center [1268, 309] width 11 height 11
checkbox input "false"
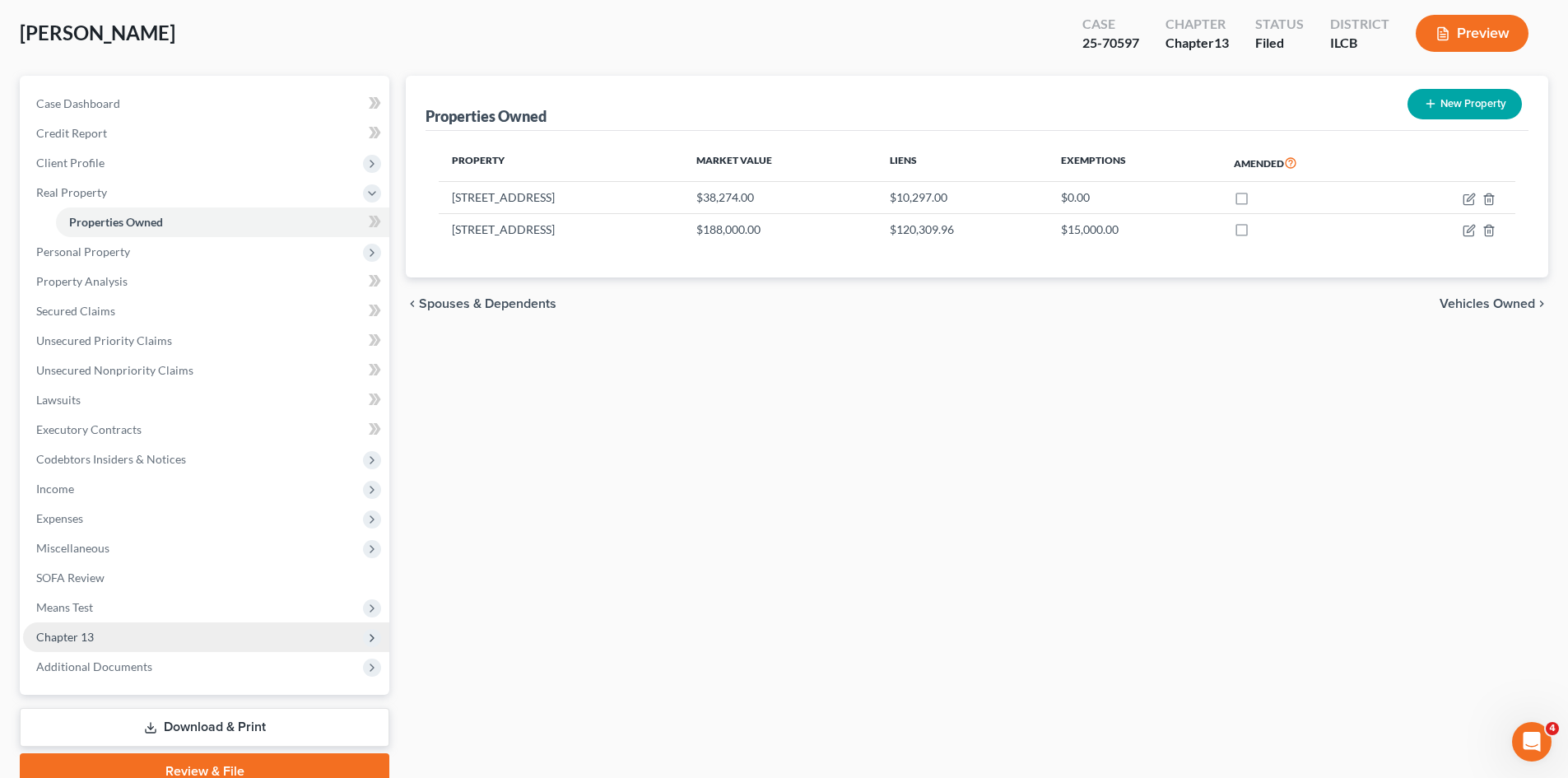
scroll to position [156, 0]
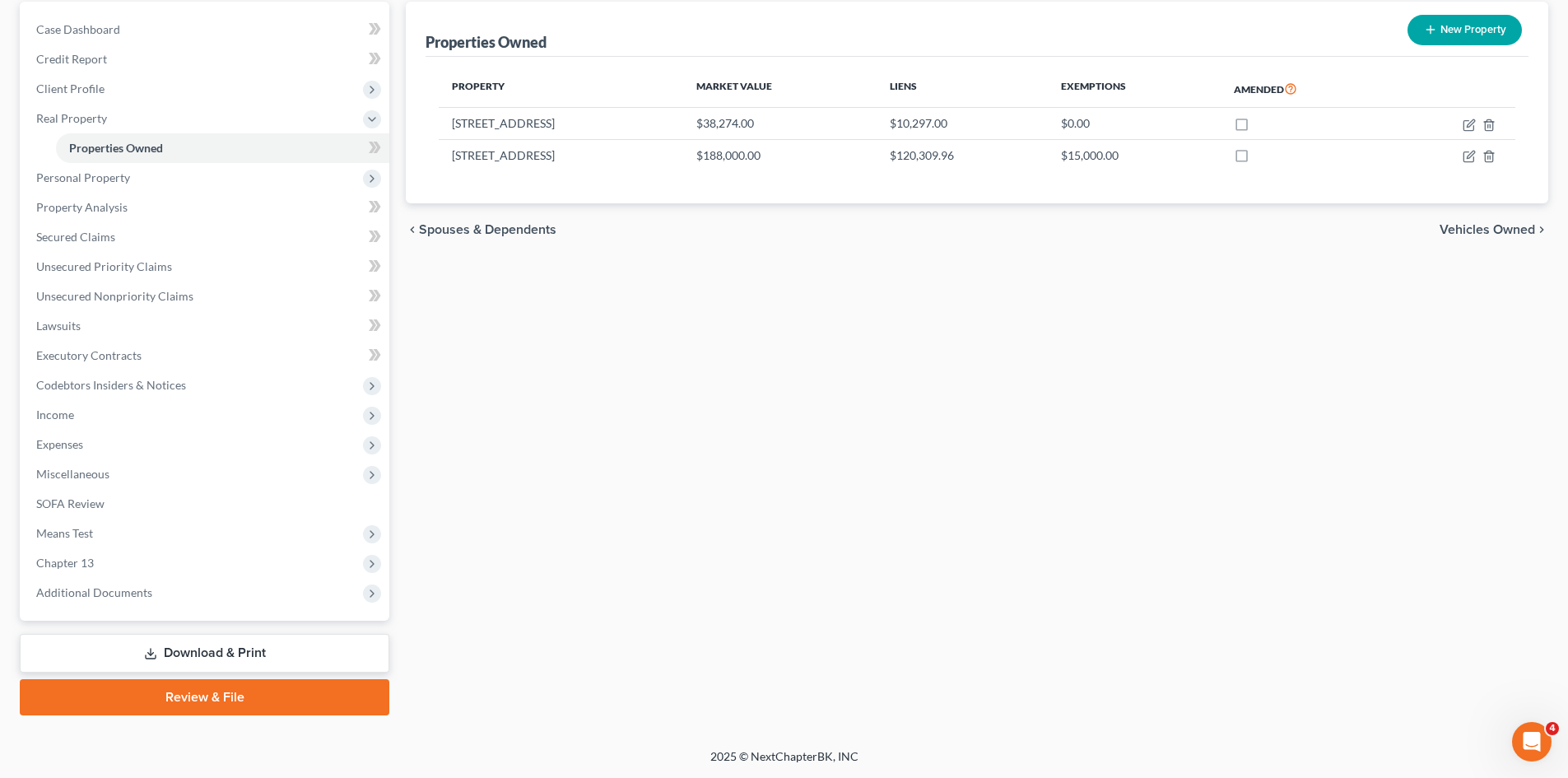
click at [225, 547] on link "Download & Print" at bounding box center [204, 653] width 369 height 39
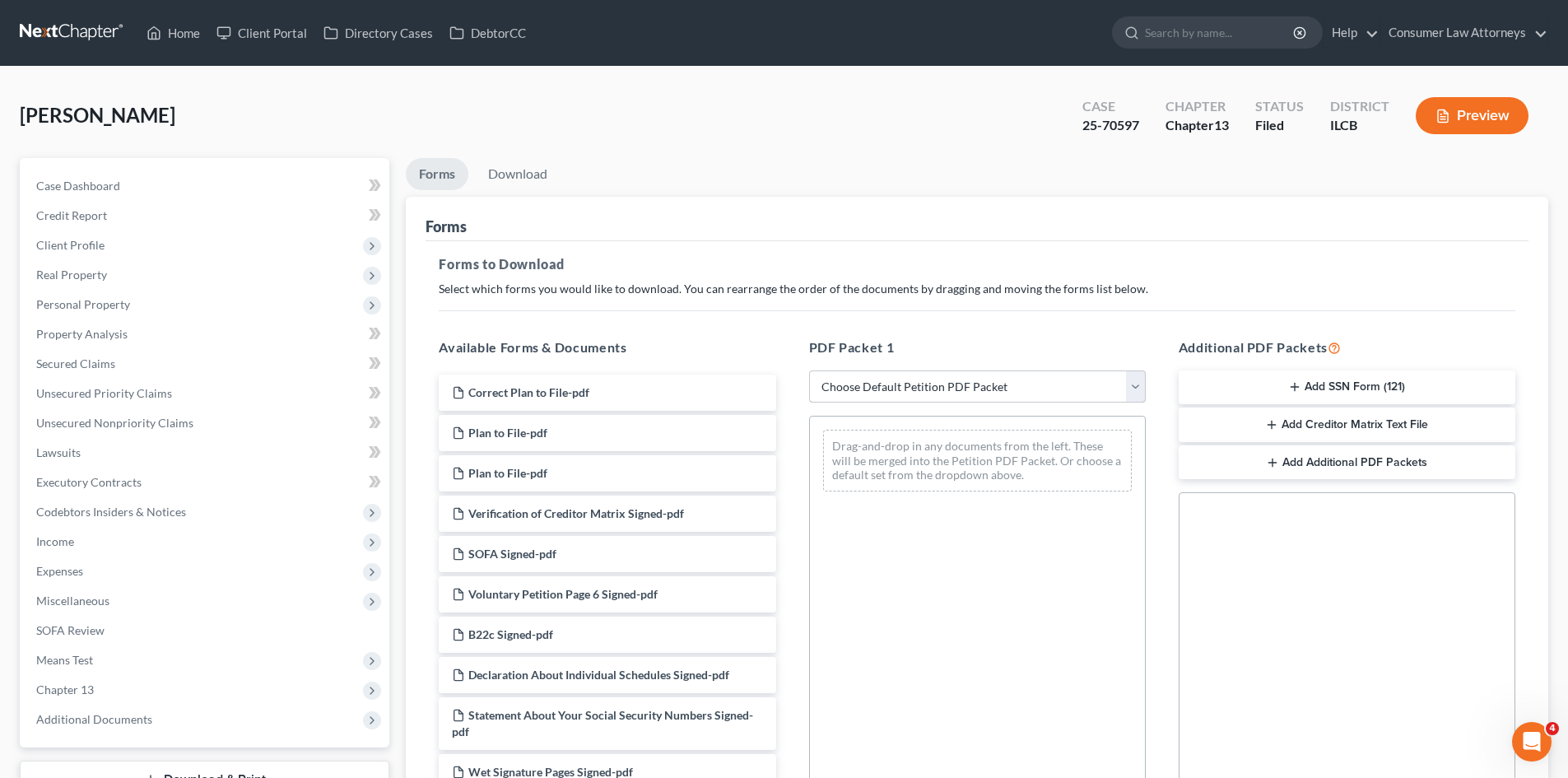
drag, startPoint x: 847, startPoint y: 384, endPoint x: 860, endPoint y: 389, distance: 13.9
click at [847, 384] on select "Choose Default Petition PDF Packet Complete Bankruptcy Petition (all forms and …" at bounding box center [978, 387] width 336 height 33
select select "2"
click at [809, 371] on select "Choose Default Petition PDF Packet Complete Bankruptcy Petition (all forms and …" at bounding box center [978, 387] width 336 height 33
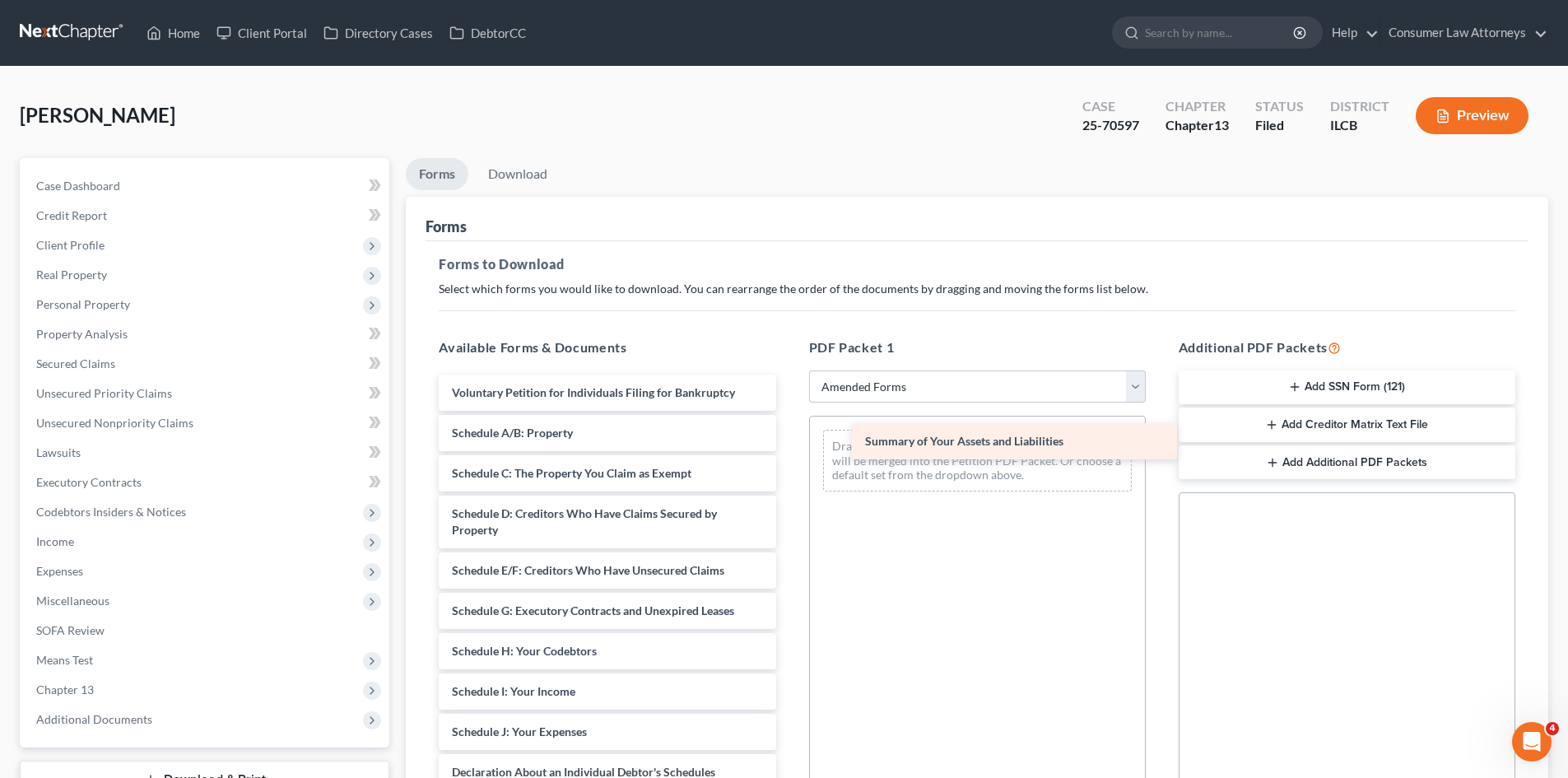
drag, startPoint x: 513, startPoint y: 425, endPoint x: 924, endPoint y: 434, distance: 411.1
click at [788, 434] on div "Summary of Your Assets and Liabilities Voluntary Petition for Individuals Filin…" at bounding box center [606, 720] width 363 height 691
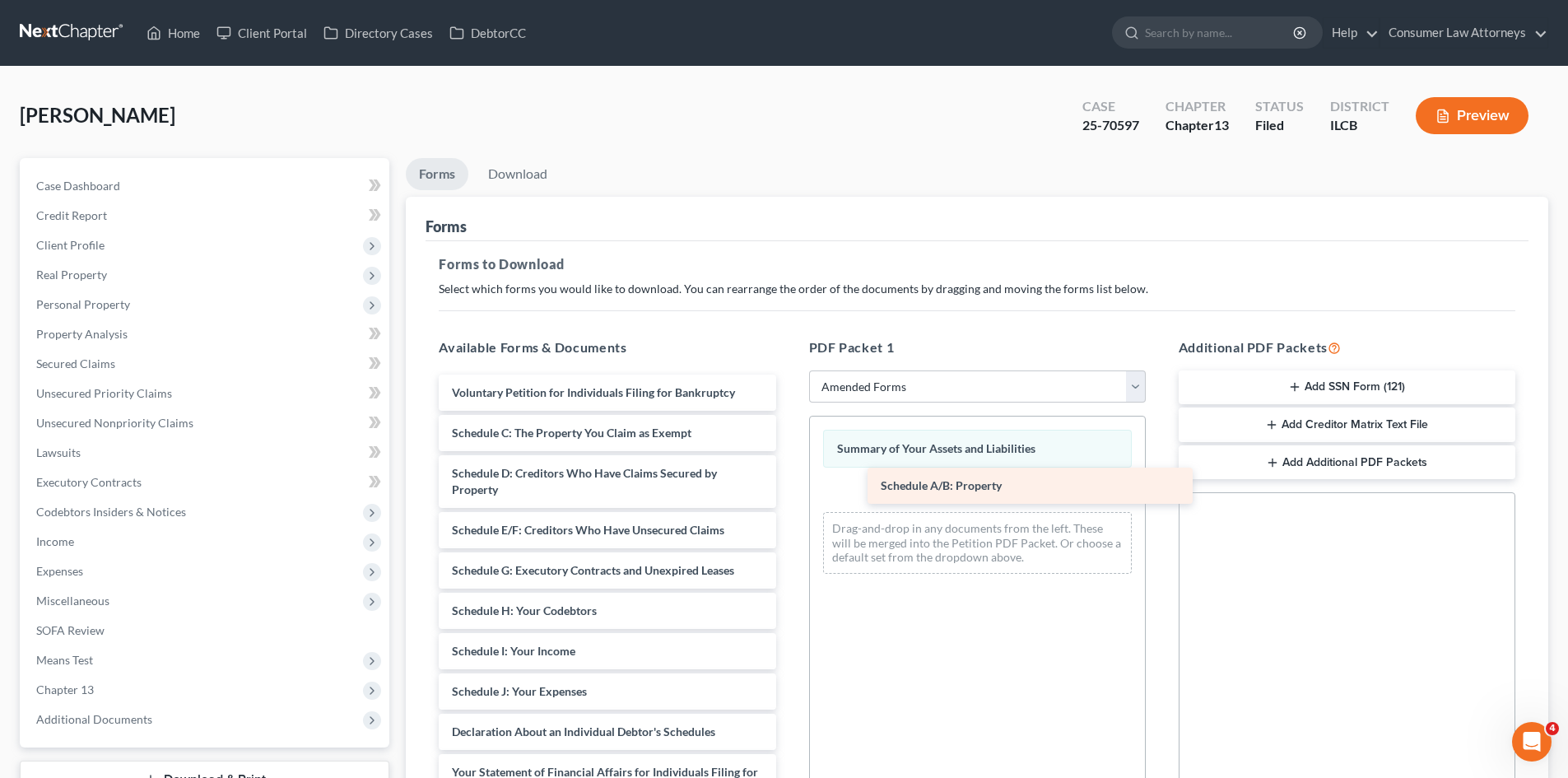
drag, startPoint x: 497, startPoint y: 435, endPoint x: 903, endPoint y: 487, distance: 409.3
click at [788, 487] on div "Schedule A/B: Property Voluntary Petition for Individuals Filing for Bankruptcy…" at bounding box center [606, 699] width 363 height 650
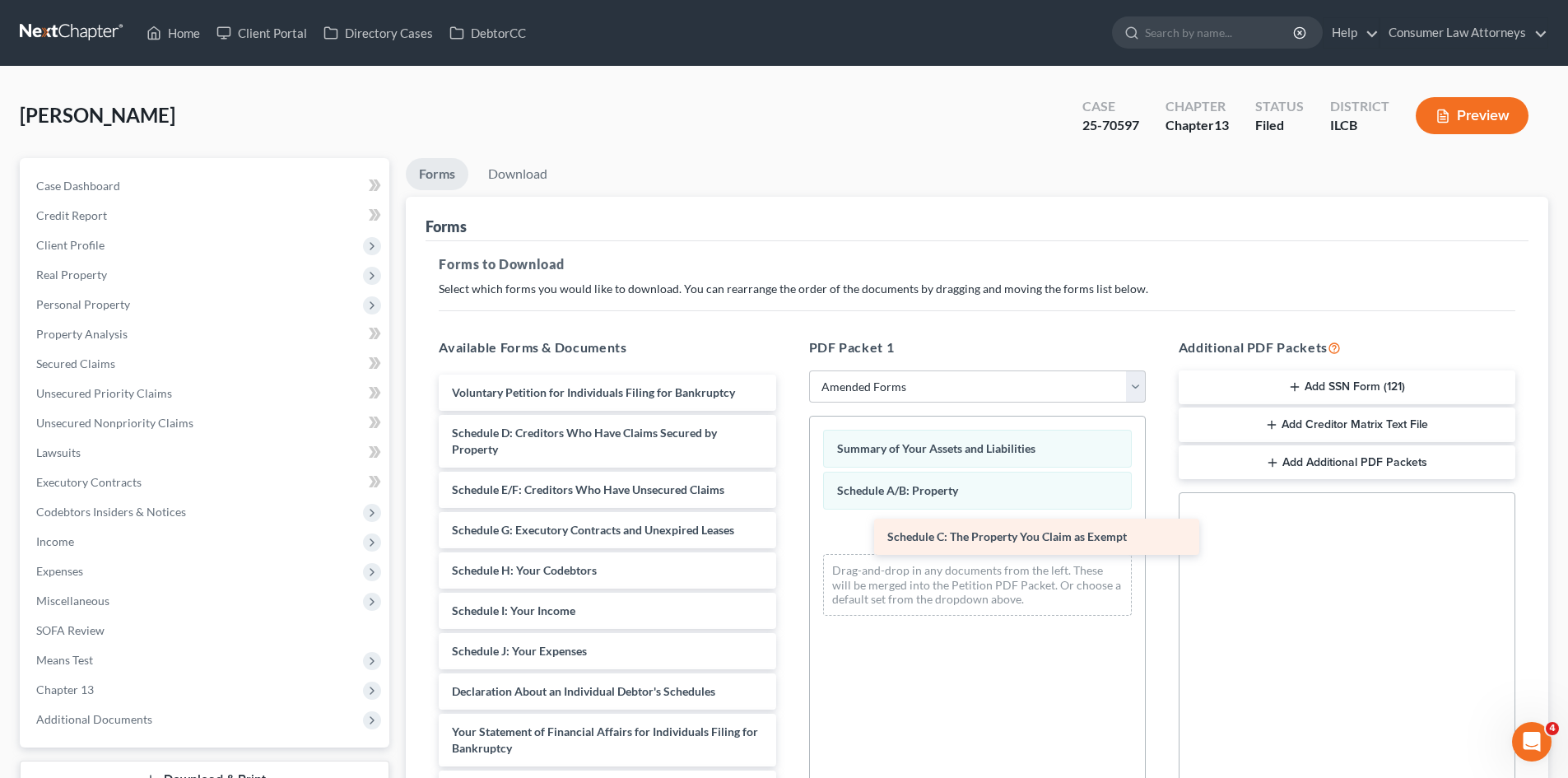
drag, startPoint x: 510, startPoint y: 430, endPoint x: 918, endPoint y: 529, distance: 419.8
click at [788, 529] on div "Schedule C: The Property You Claim as Exempt Voluntary Petition for Individuals…" at bounding box center [606, 679] width 363 height 611
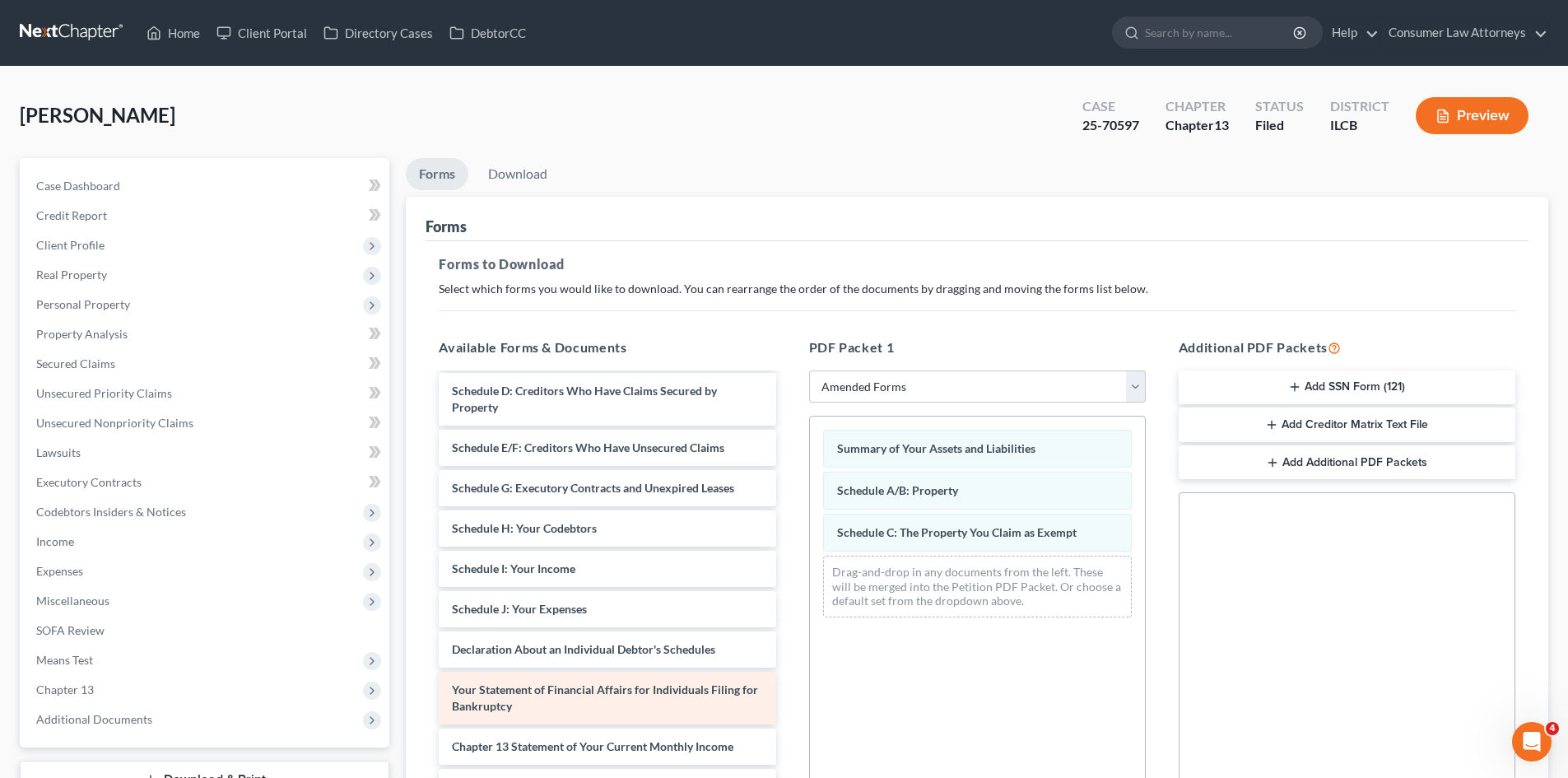
scroll to position [83, 0]
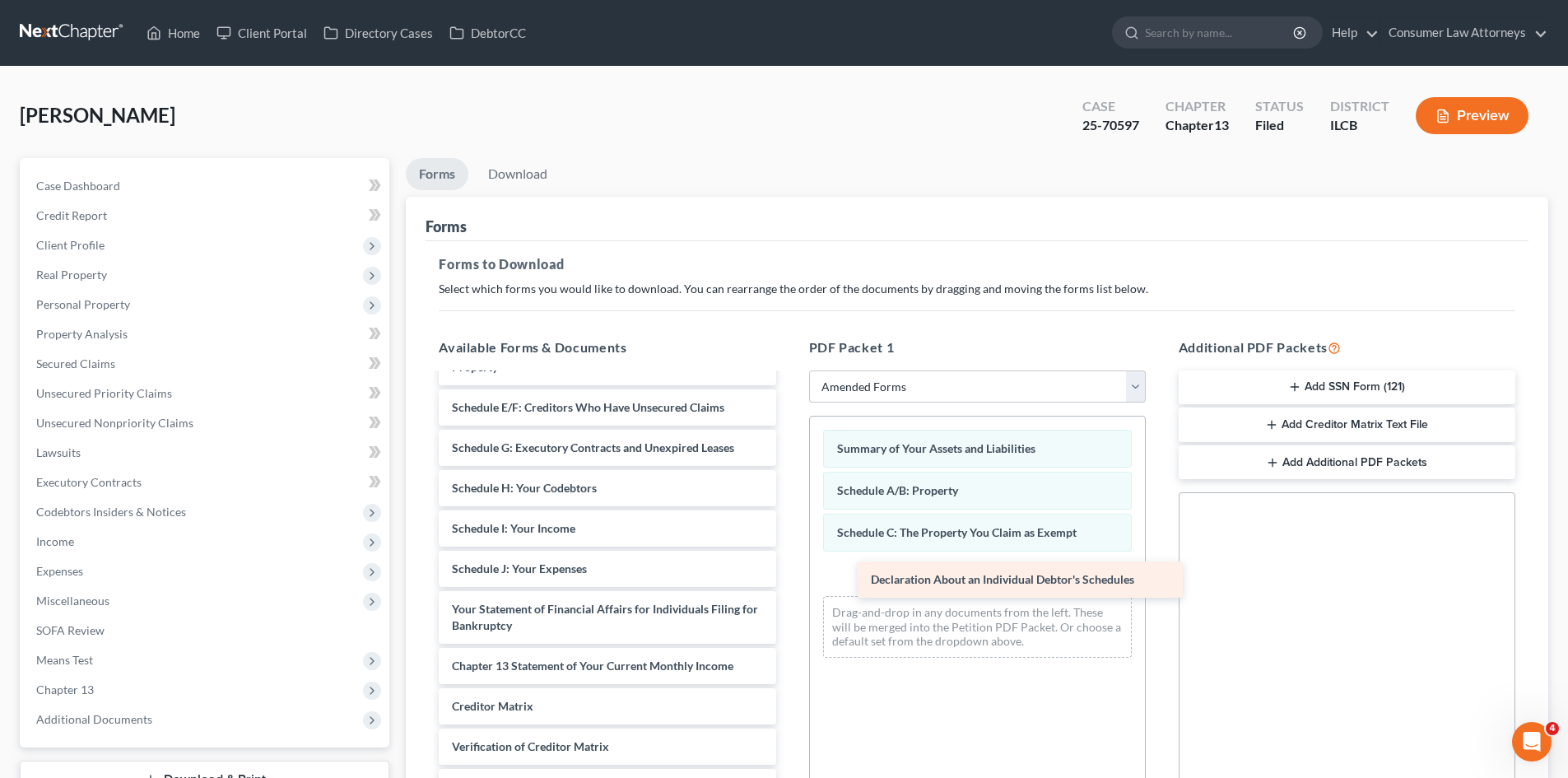
drag, startPoint x: 511, startPoint y: 606, endPoint x: 886, endPoint y: 568, distance: 376.9
click at [788, 547] on div "Declaration About an Individual Debtor's Schedules Voluntary Petition for Indiv…" at bounding box center [606, 577] width 363 height 570
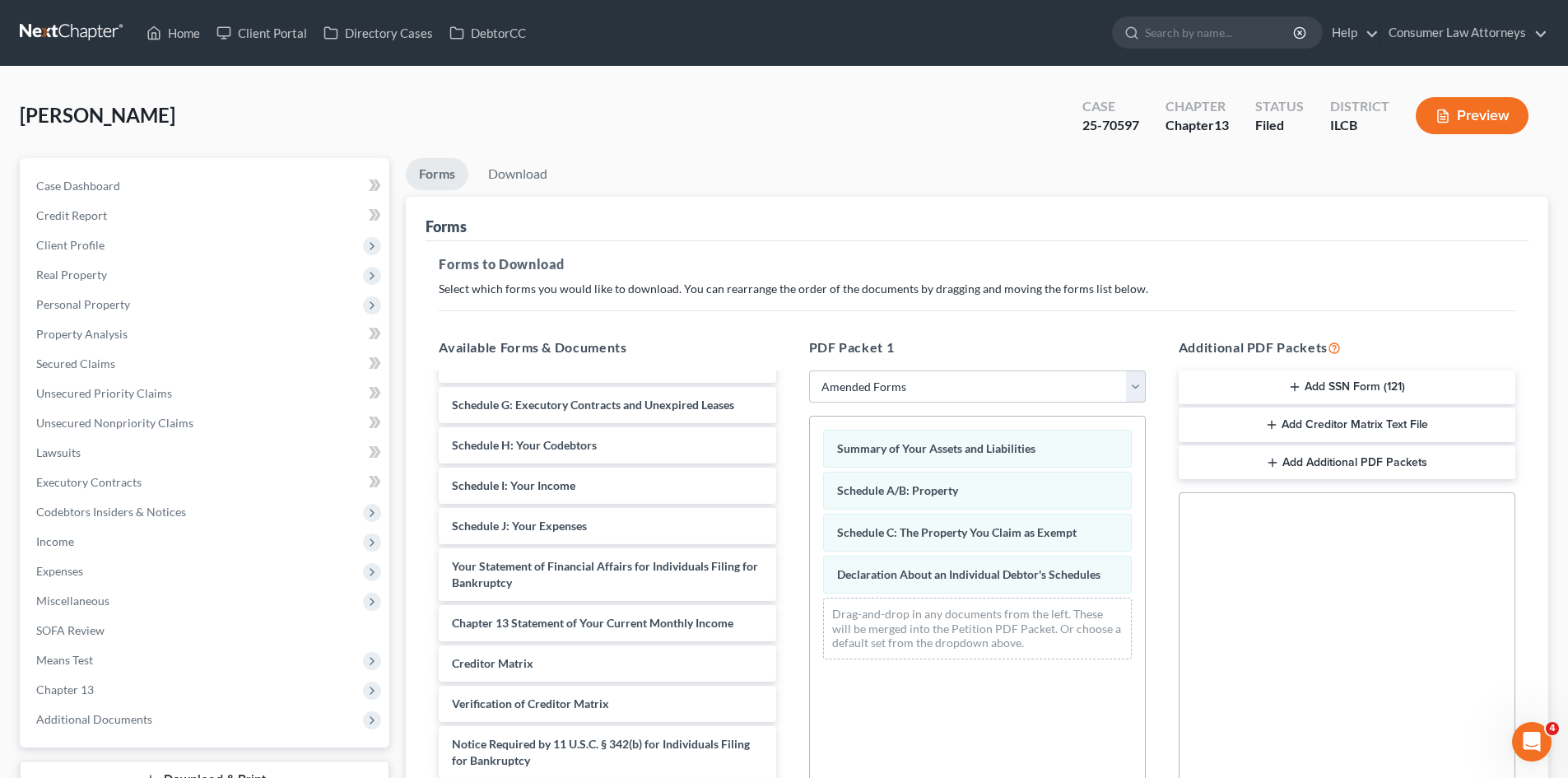
scroll to position [239, 0]
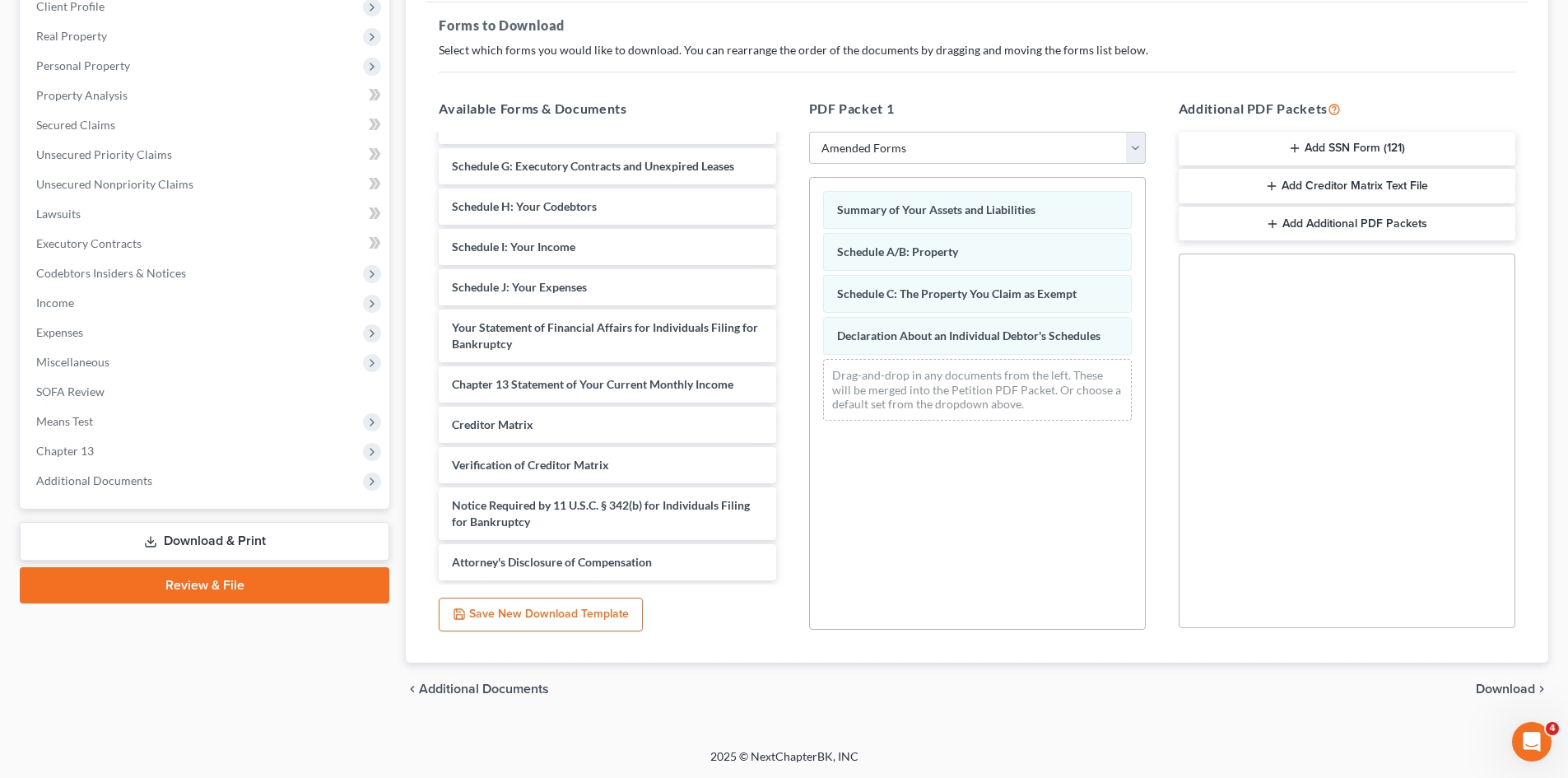
click at [1052, 547] on span "Download" at bounding box center [1505, 688] width 60 height 13
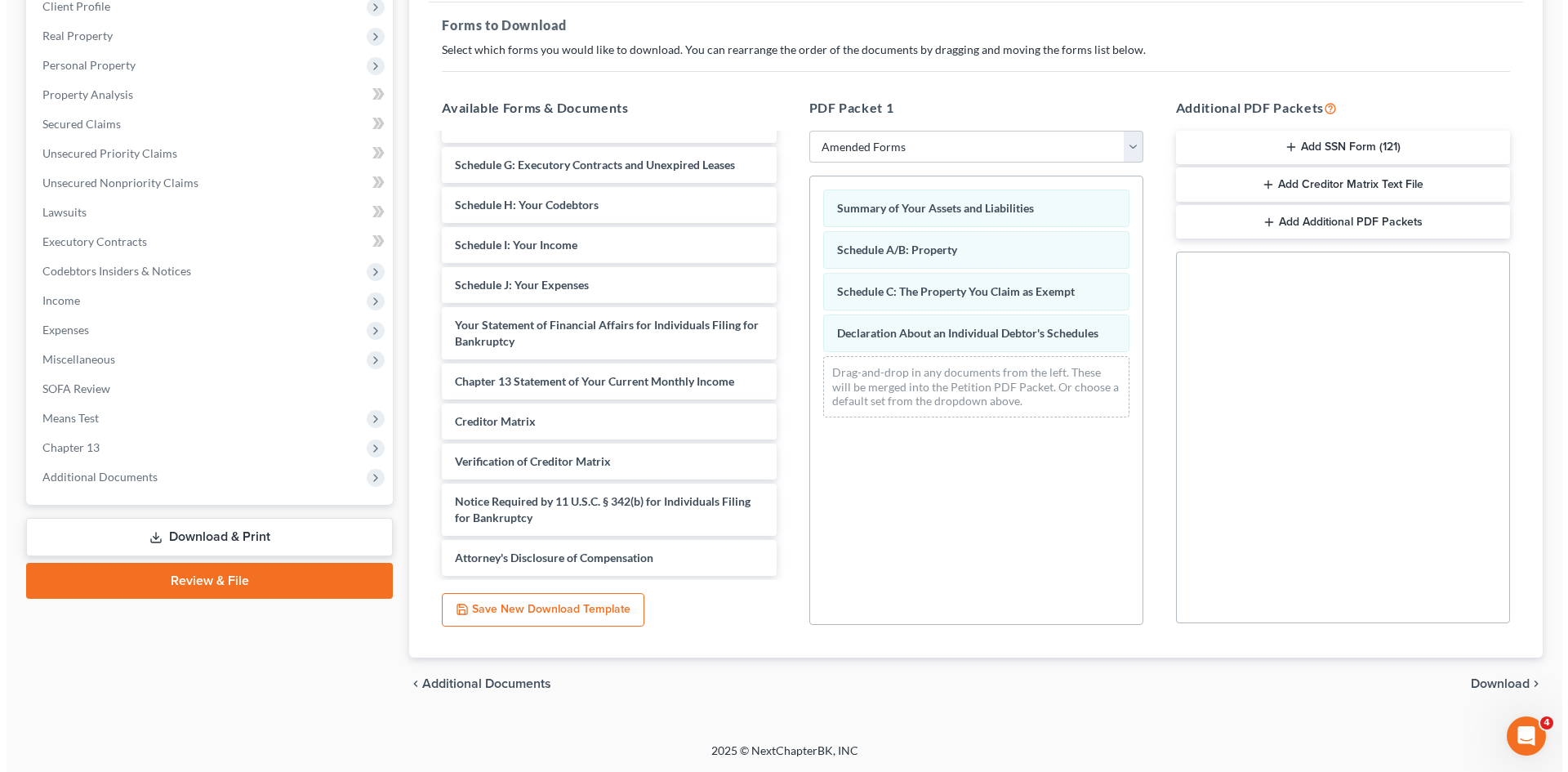
scroll to position [126, 0]
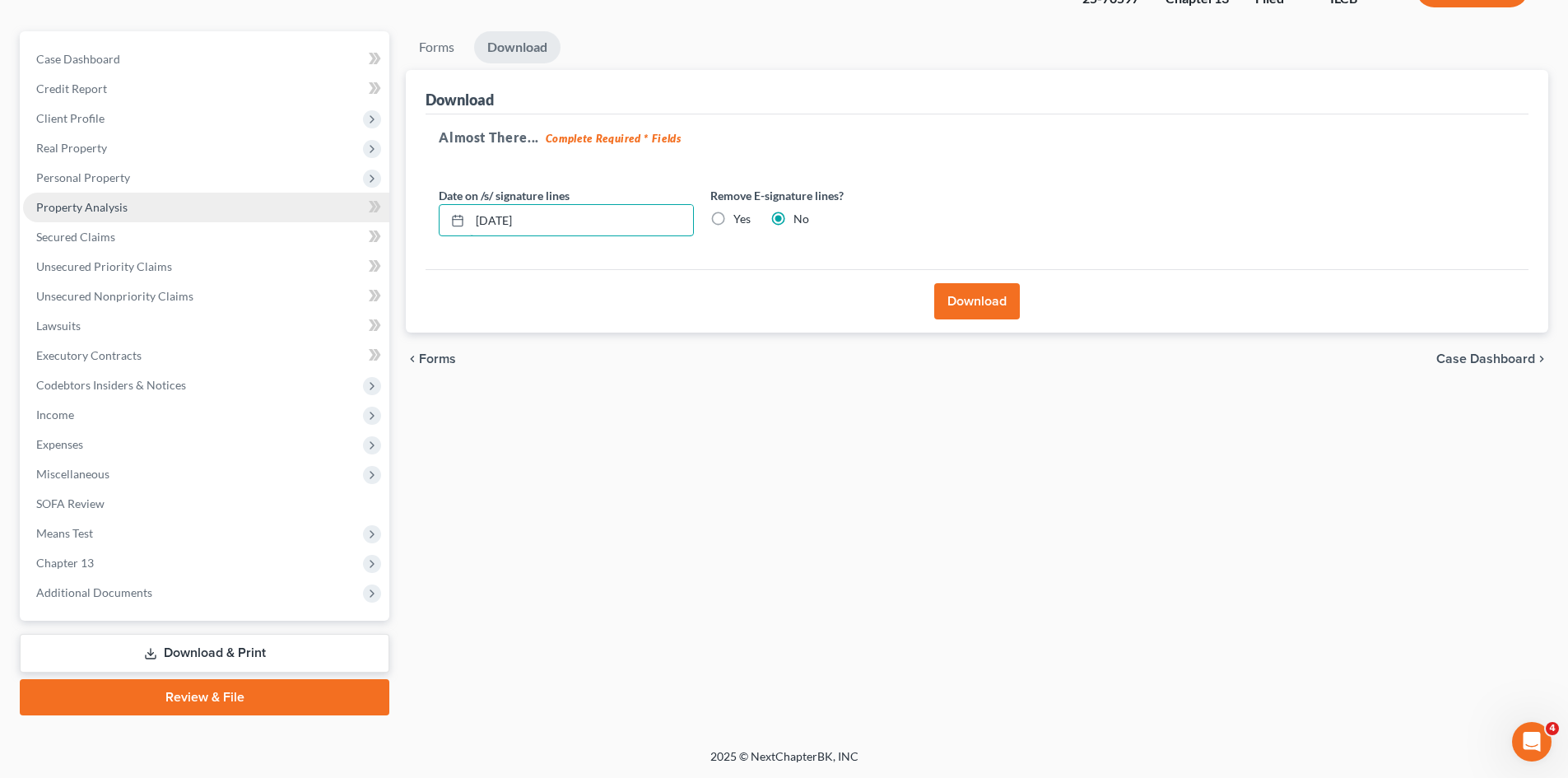
drag, startPoint x: 553, startPoint y: 215, endPoint x: 287, endPoint y: 196, distance: 266.7
click at [294, 197] on div "Petition Navigation Case Dashboard Payments Invoices Payments Payments Credit R…" at bounding box center [784, 373] width 1545 height 684
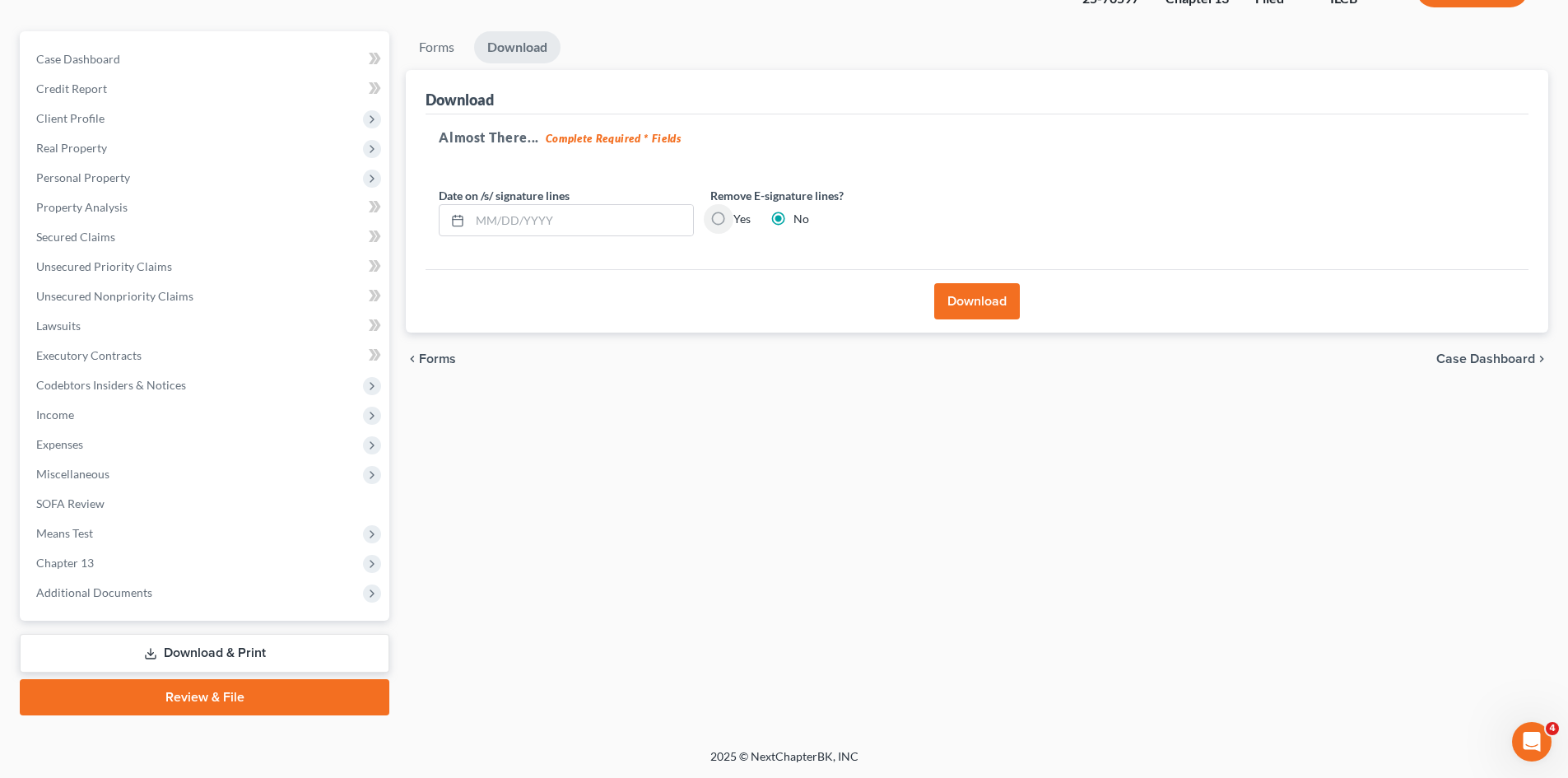
drag, startPoint x: 720, startPoint y: 217, endPoint x: 829, endPoint y: 261, distance: 117.5
click at [734, 217] on label "Yes" at bounding box center [742, 219] width 17 height 17
click at [740, 217] on input "Yes" at bounding box center [745, 216] width 11 height 11
radio input "true"
radio input "false"
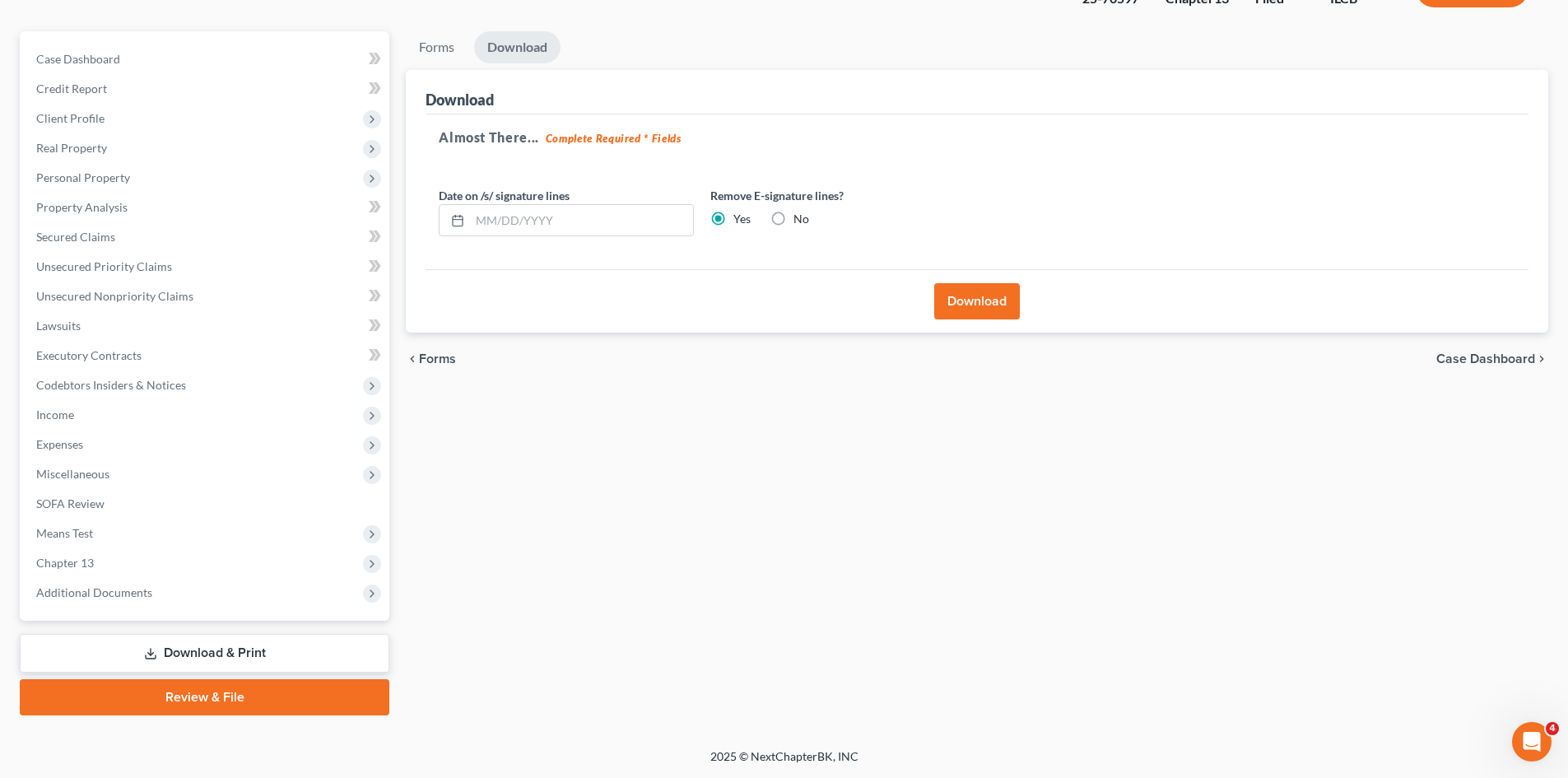
click at [985, 298] on button "Download" at bounding box center [977, 301] width 86 height 36
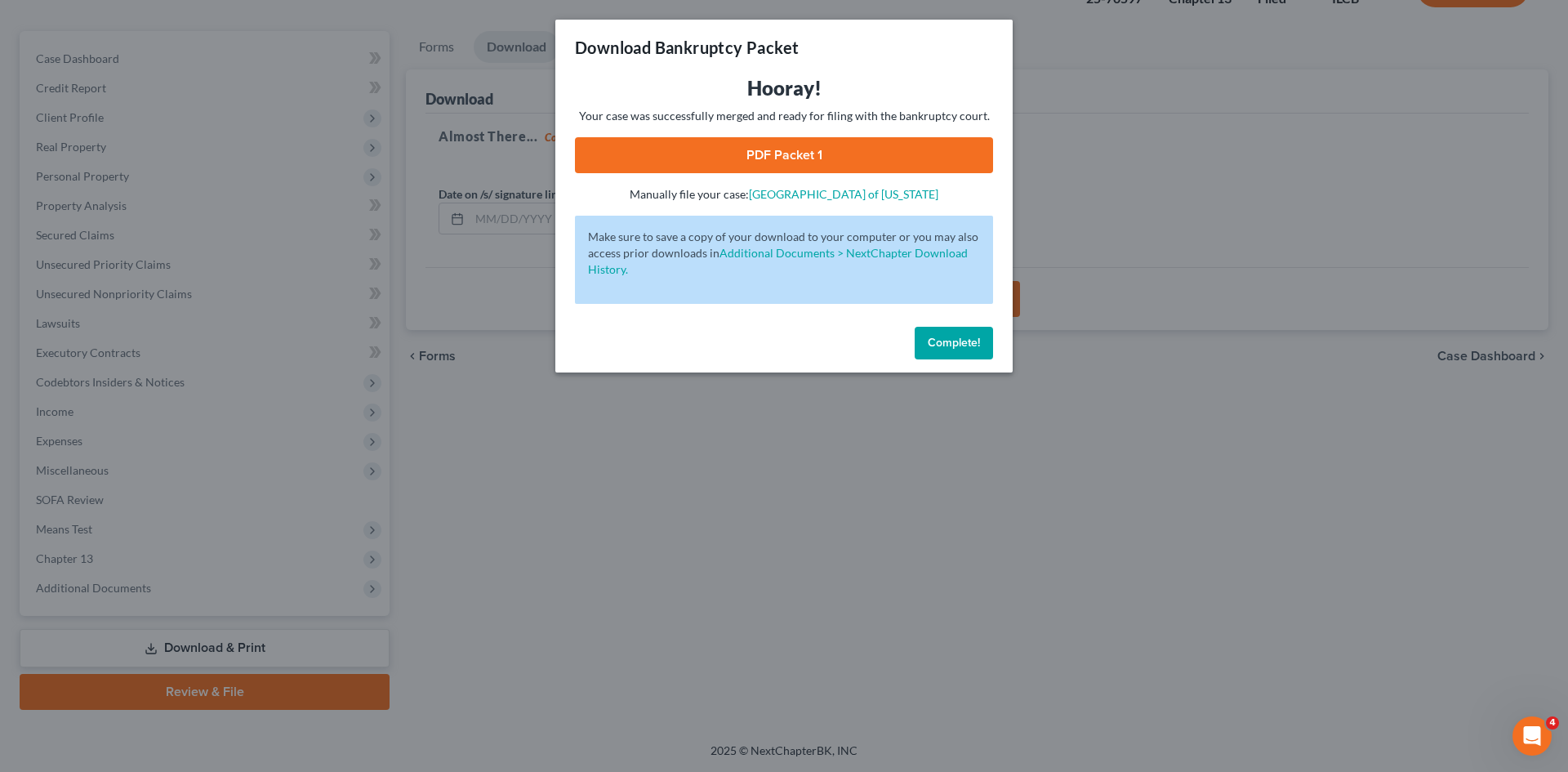
click at [822, 162] on link "PDF Packet 1" at bounding box center [784, 155] width 418 height 36
